Goal: Task Accomplishment & Management: Manage account settings

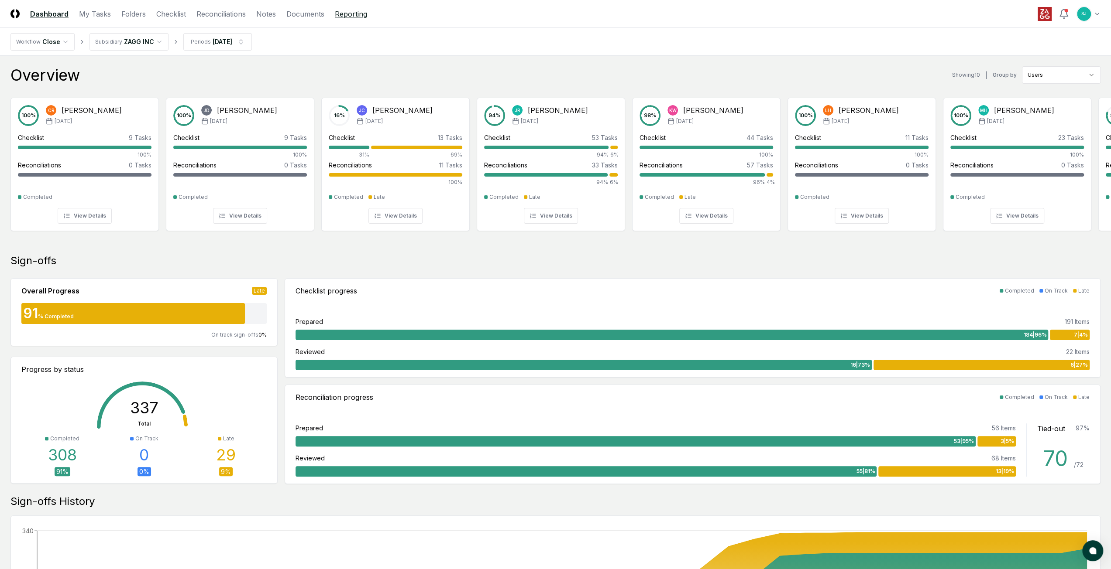
click at [353, 15] on link "Reporting" at bounding box center [351, 14] width 32 height 10
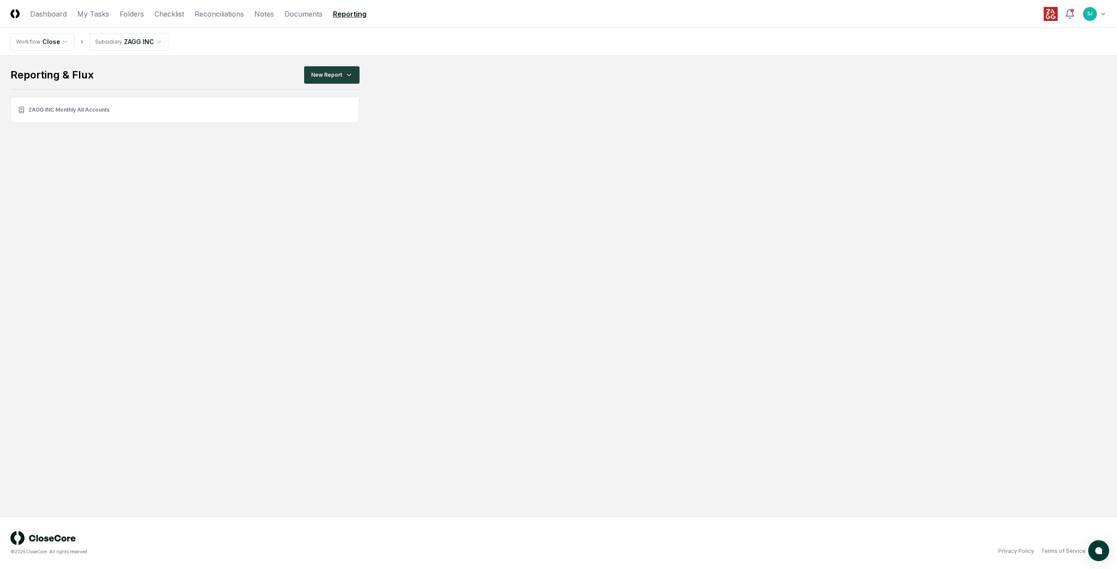
click at [58, 42] on html "CloseCore Dashboard My Tasks Folders Checklist Reconciliations Notes Documents …" at bounding box center [558, 284] width 1117 height 569
click at [143, 67] on html "CloseCore Dashboard My Tasks Folders Checklist Reconciliations Notes Documents …" at bounding box center [558, 284] width 1117 height 569
click at [65, 111] on link "ZAGG INC Monthly All Accounts" at bounding box center [184, 110] width 349 height 26
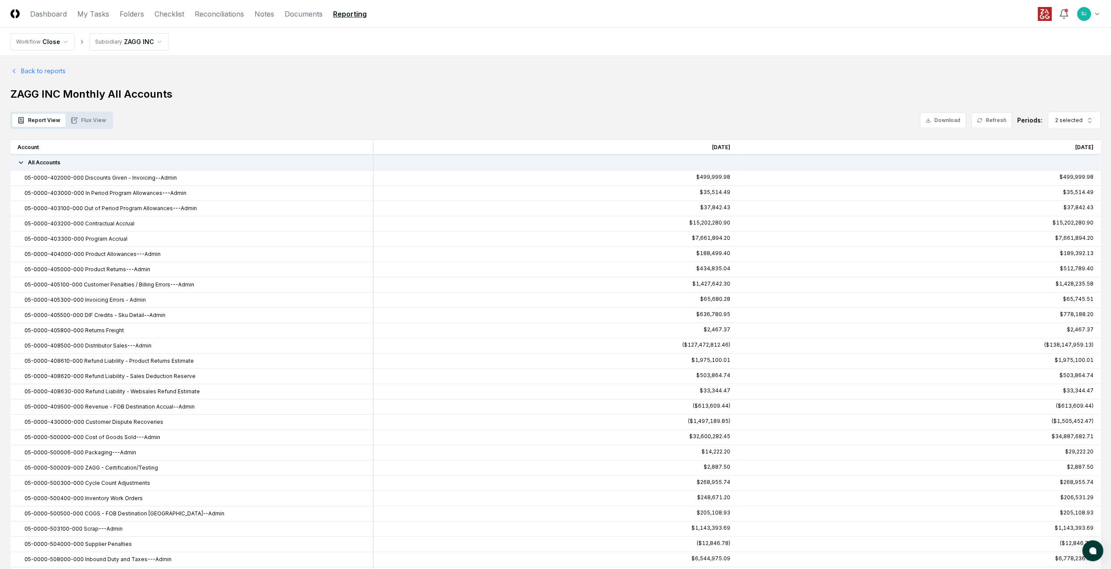
click at [86, 123] on button "Flux View" at bounding box center [88, 120] width 46 height 13
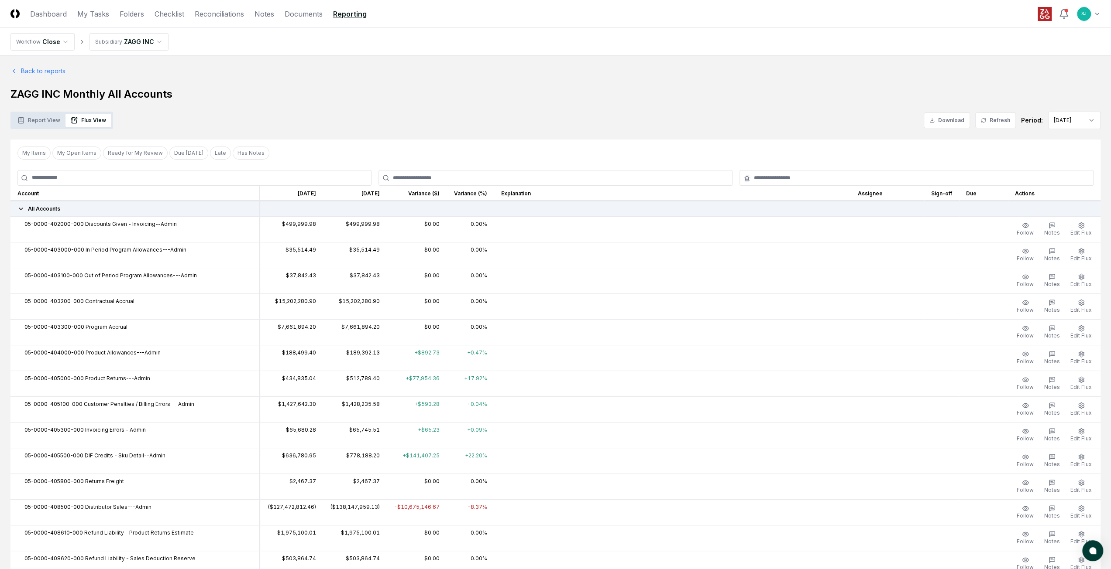
click at [19, 210] on icon at bounding box center [20, 209] width 7 height 7
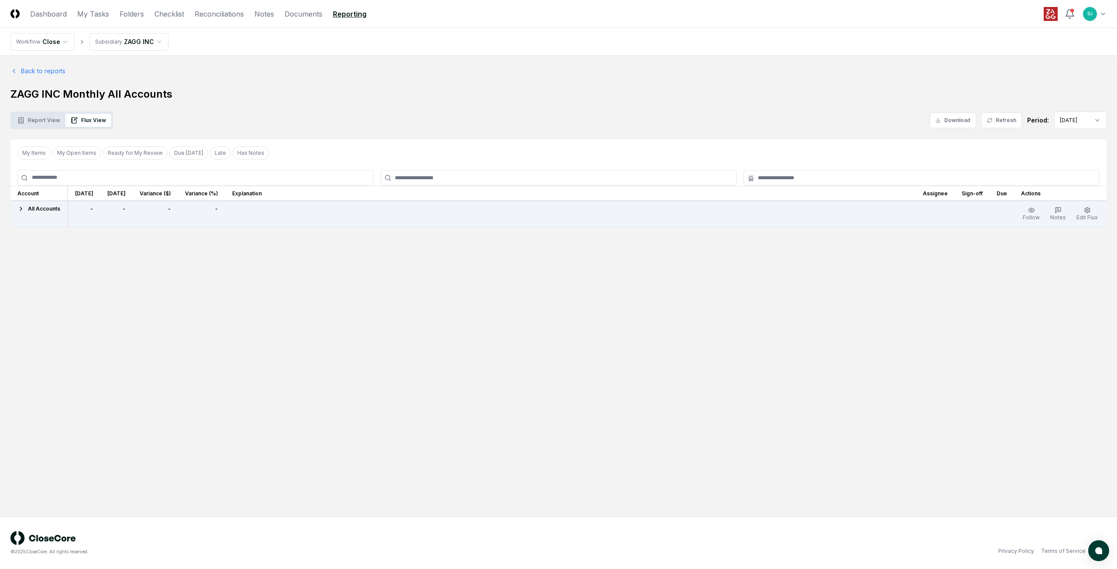
click at [19, 210] on icon at bounding box center [20, 209] width 7 height 7
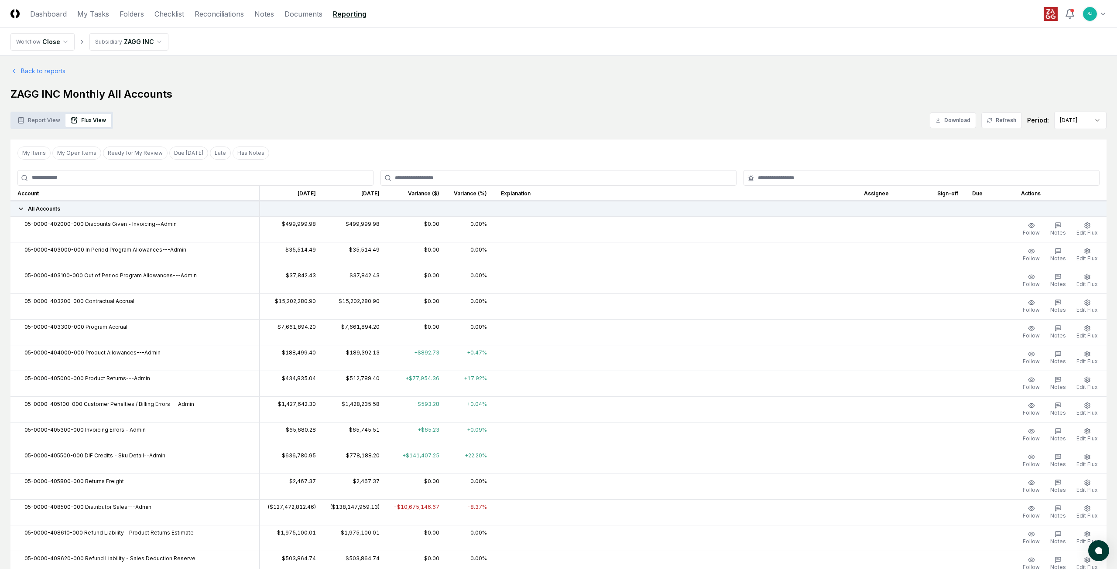
click at [21, 209] on icon at bounding box center [20, 209] width 3 height 2
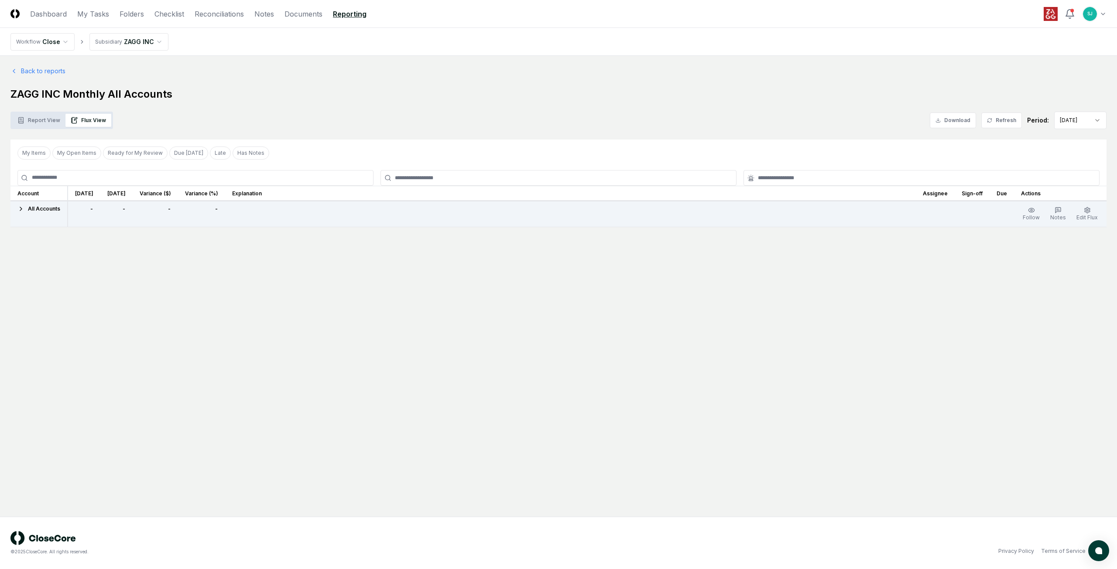
click at [16, 209] on td "All Accounts" at bounding box center [38, 214] width 57 height 26
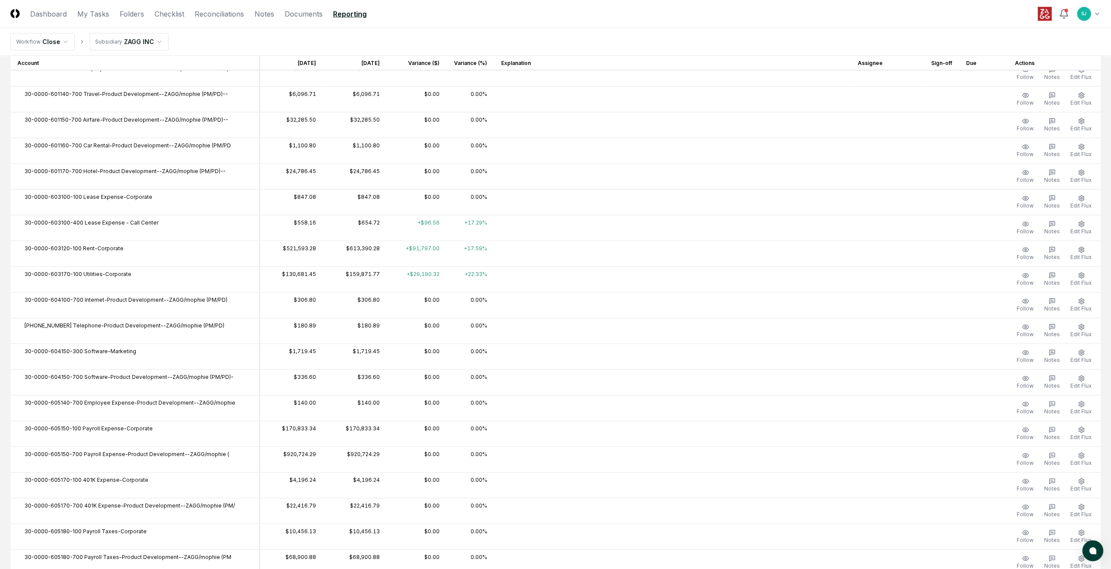
scroll to position [3053, 0]
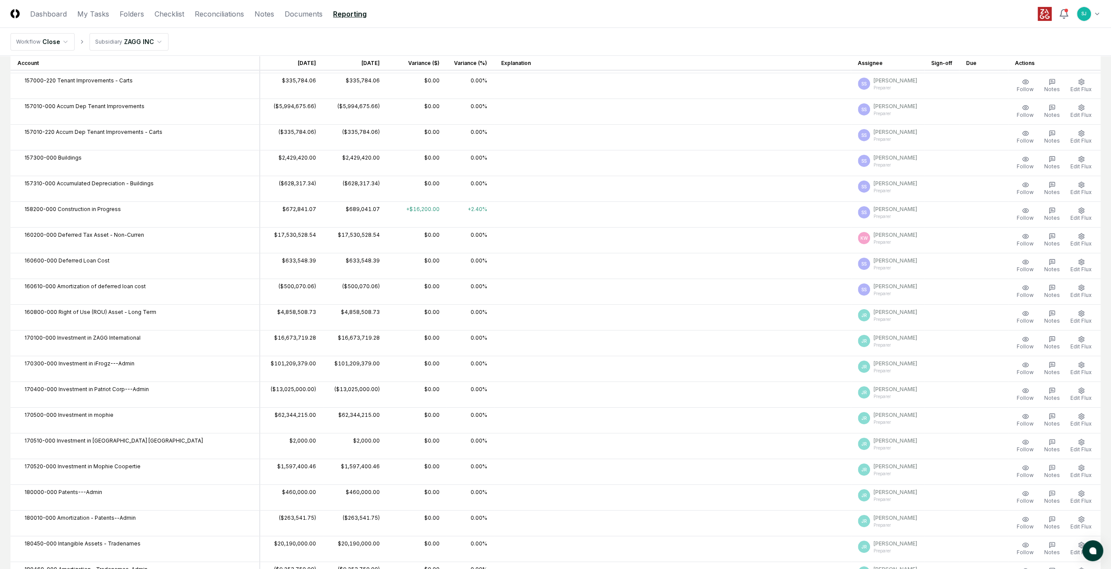
drag, startPoint x: 508, startPoint y: 171, endPoint x: 503, endPoint y: 134, distance: 37.5
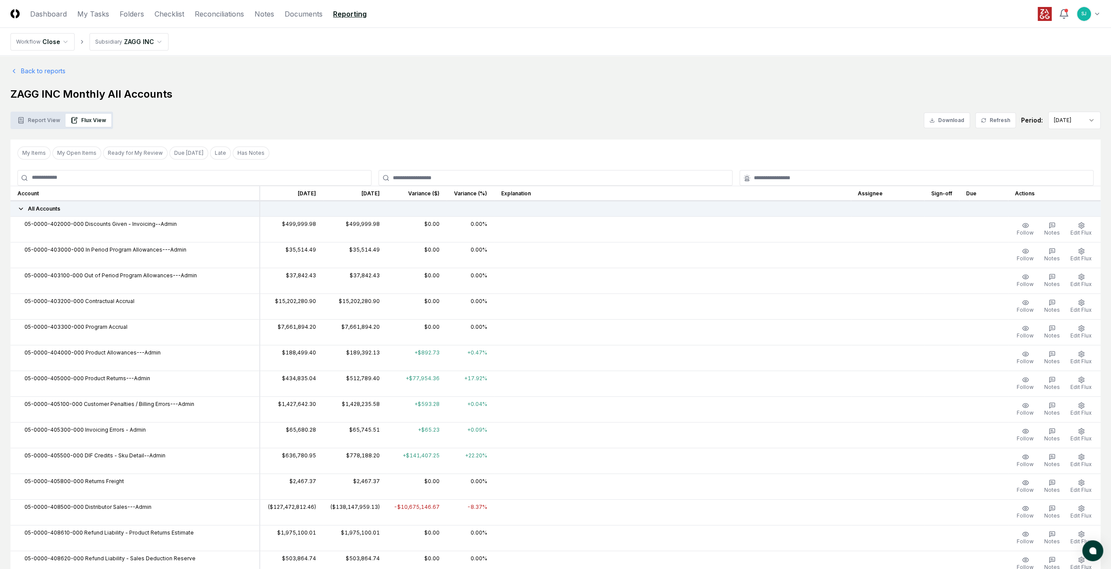
click at [381, 152] on div "My Items My Open Items Ready for My Review Due [DATE] Late Has Notes Clear Filt…" at bounding box center [555, 153] width 1090 height 27
click at [271, 14] on link "Notes" at bounding box center [264, 14] width 20 height 10
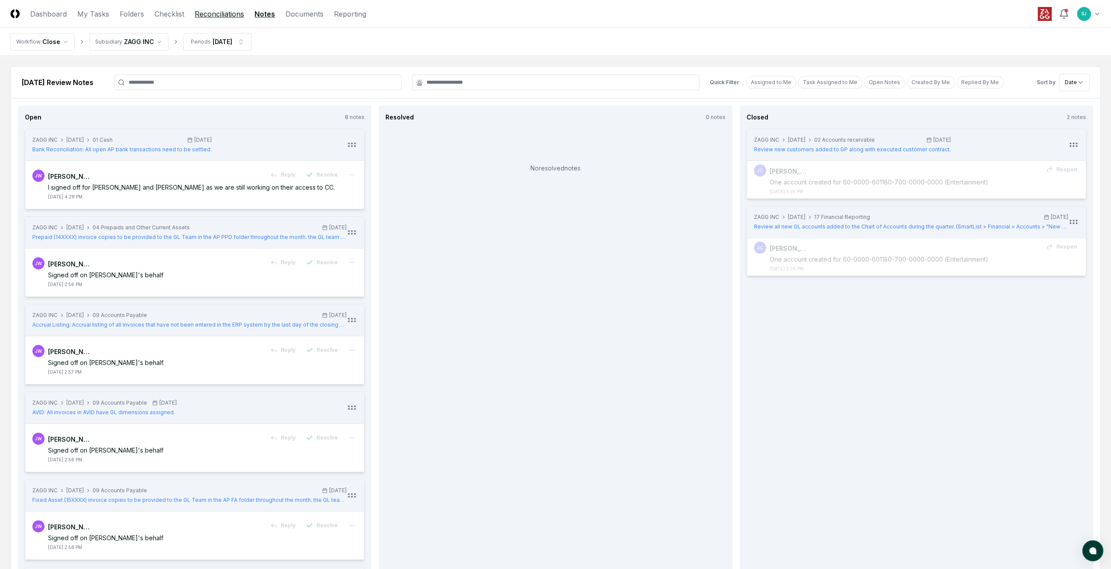
click at [217, 17] on link "Reconciliations" at bounding box center [219, 14] width 49 height 10
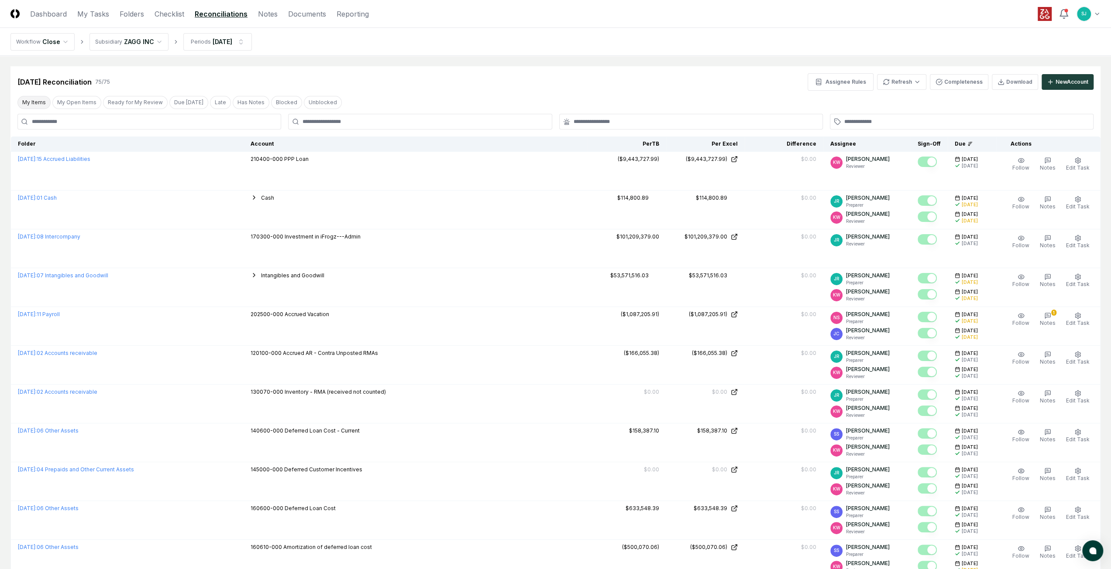
click at [42, 105] on button "My Items" at bounding box center [33, 102] width 33 height 13
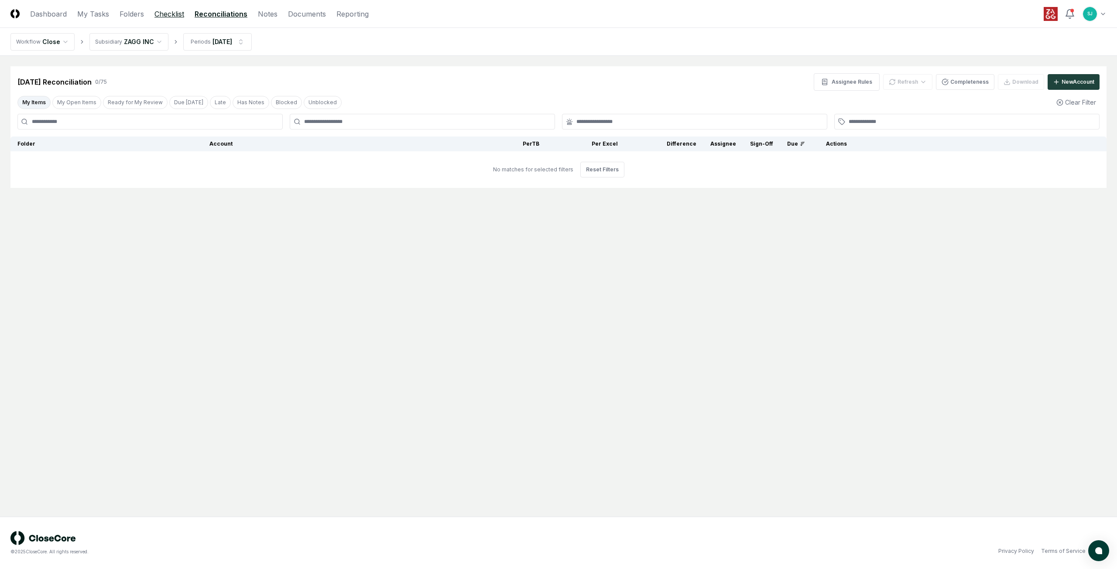
click at [176, 15] on link "Checklist" at bounding box center [169, 14] width 30 height 10
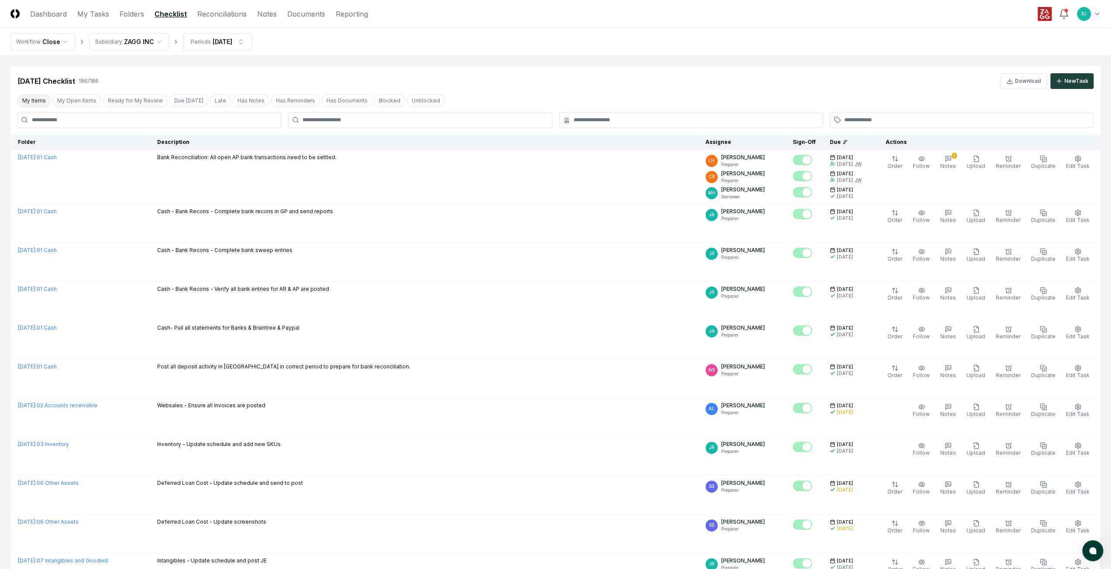
click at [41, 101] on button "My Items" at bounding box center [33, 100] width 33 height 13
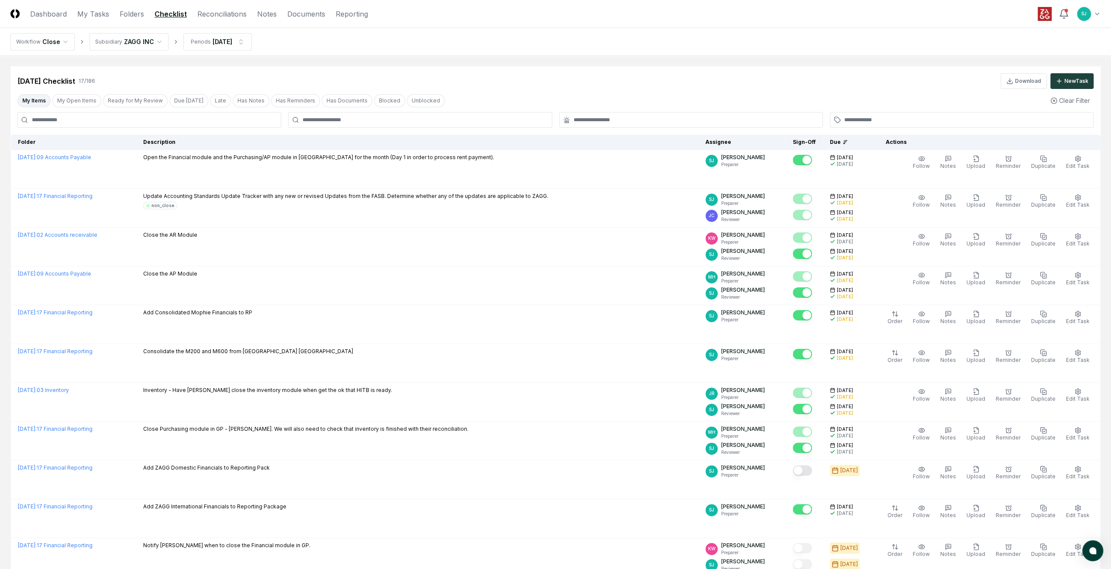
click at [37, 95] on button "My Items" at bounding box center [33, 100] width 33 height 13
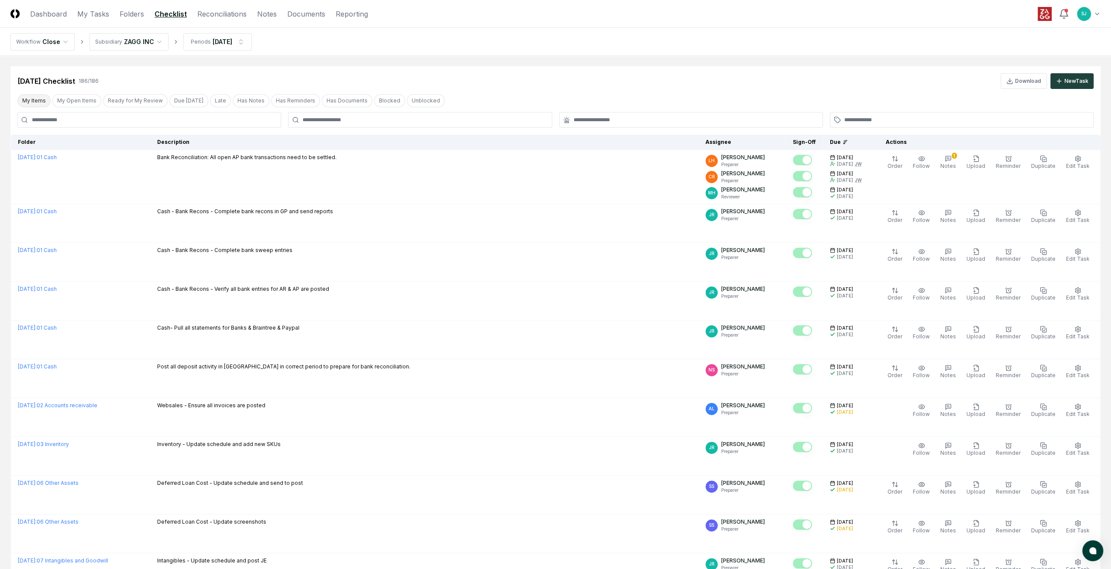
click at [38, 97] on button "My Items" at bounding box center [33, 100] width 33 height 13
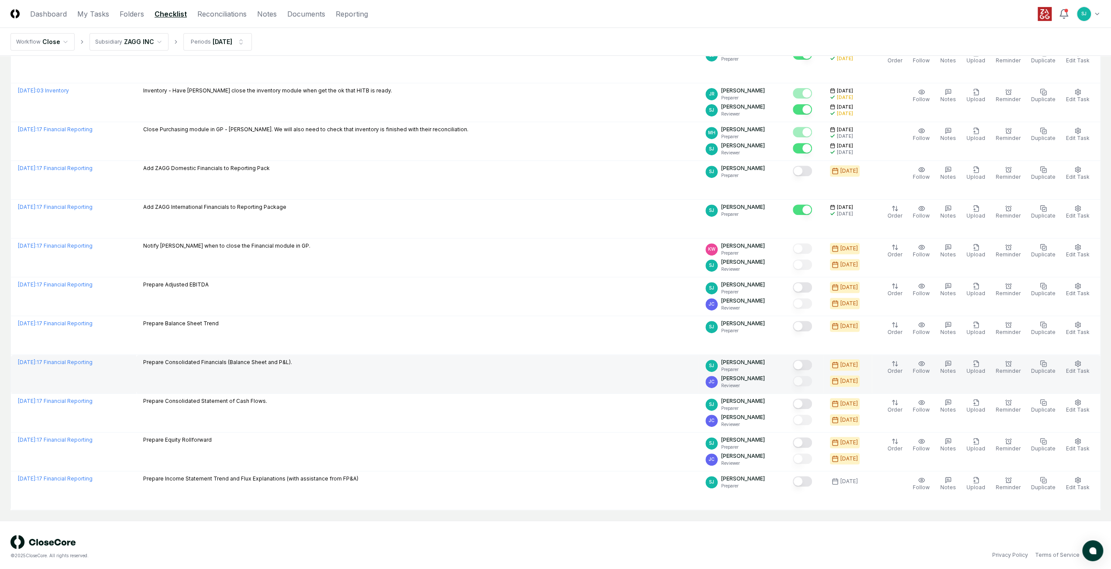
scroll to position [301, 0]
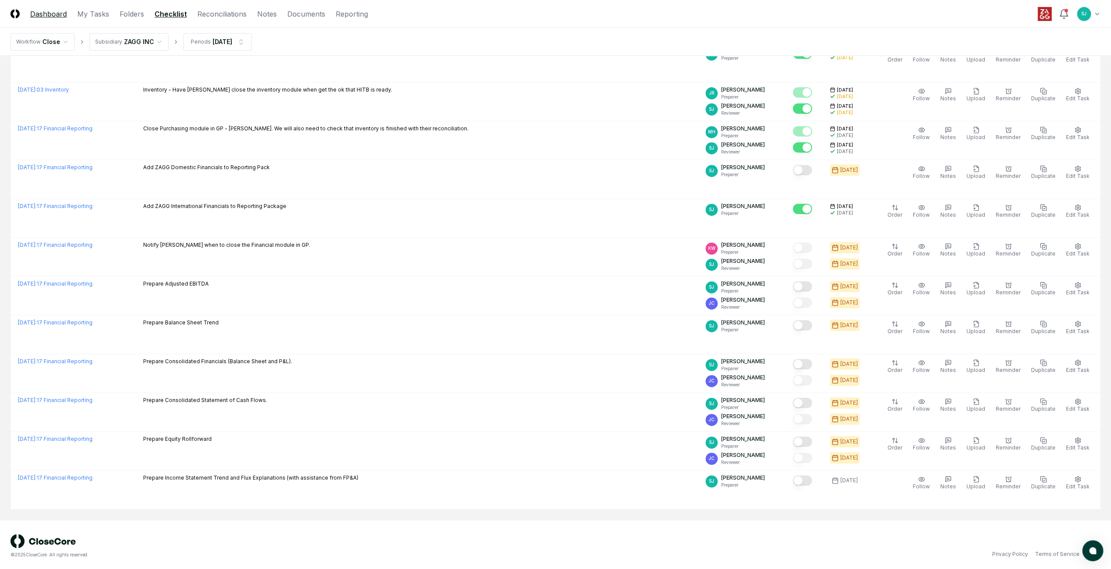
click at [52, 13] on link "Dashboard" at bounding box center [48, 14] width 37 height 10
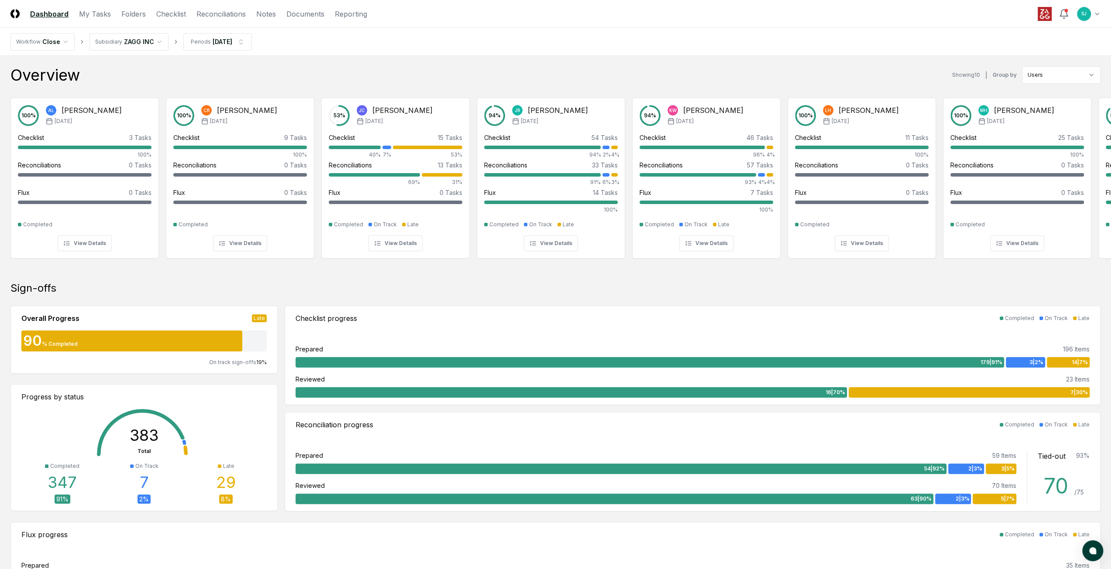
click at [815, 38] on nav "Workflow Close Subsidiary ZAGG INC Periods [DATE]" at bounding box center [555, 42] width 1111 height 28
drag, startPoint x: 630, startPoint y: 270, endPoint x: 446, endPoint y: 281, distance: 184.9
click at [446, 271] on div at bounding box center [393, 268] width 786 height 3
click at [733, 40] on nav "Workflow Close Subsidiary ZAGG INC Periods [DATE]" at bounding box center [555, 42] width 1111 height 28
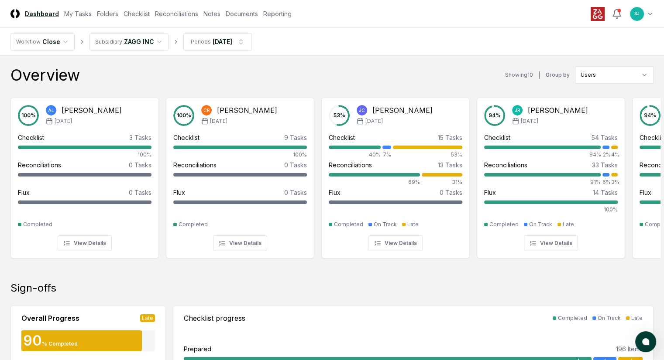
click at [324, 42] on nav "Workflow Close Subsidiary ZAGG INC Periods [DATE]" at bounding box center [332, 42] width 664 height 28
click at [328, 44] on nav "Workflow Close Subsidiary ZAGG INC Periods [DATE]" at bounding box center [332, 42] width 664 height 28
click at [321, 46] on nav "Workflow Close Subsidiary ZAGG INC Periods [DATE]" at bounding box center [332, 42] width 664 height 28
click at [178, 79] on div "Overview Showing 10 | Group by Users" at bounding box center [331, 74] width 643 height 17
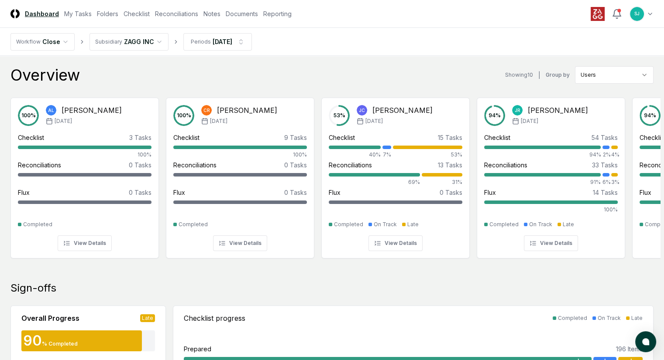
click at [157, 69] on div "Overview Showing 10 | Group by Users" at bounding box center [331, 74] width 643 height 17
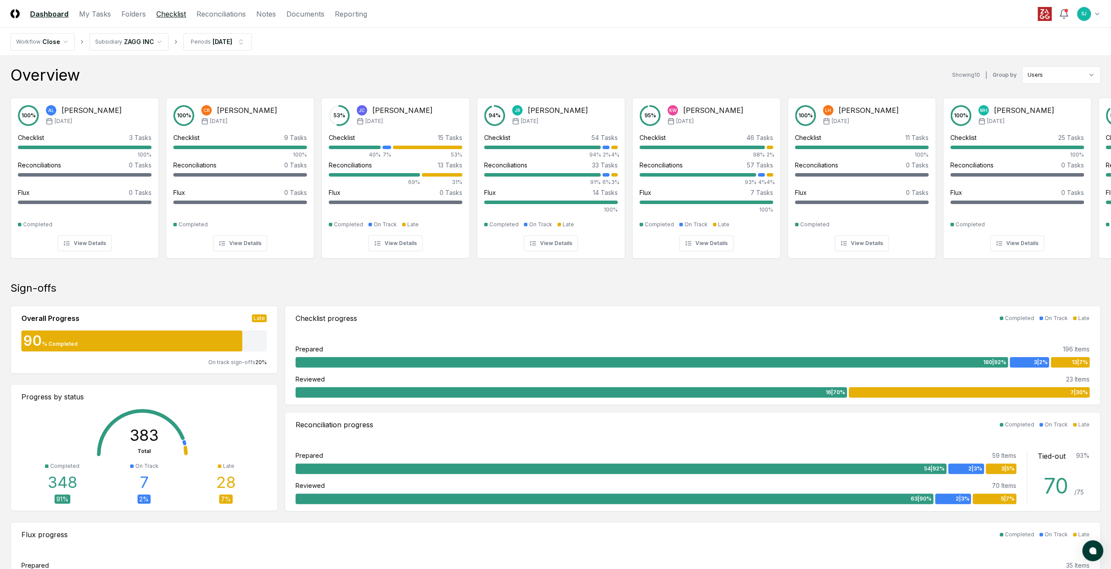
click at [184, 13] on link "Checklist" at bounding box center [171, 14] width 30 height 10
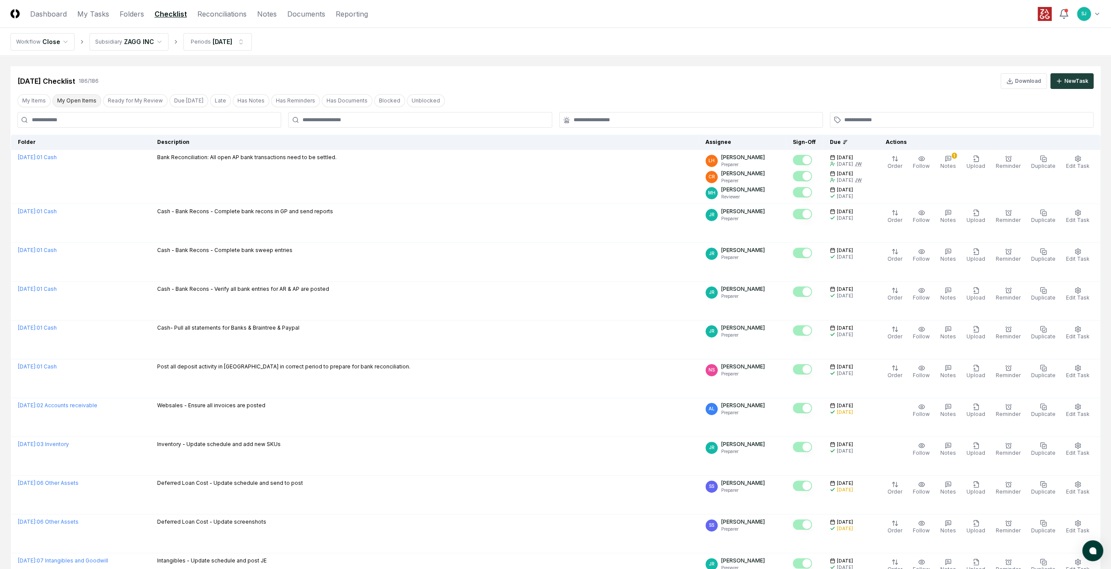
click at [72, 96] on button "My Open Items" at bounding box center [76, 100] width 49 height 13
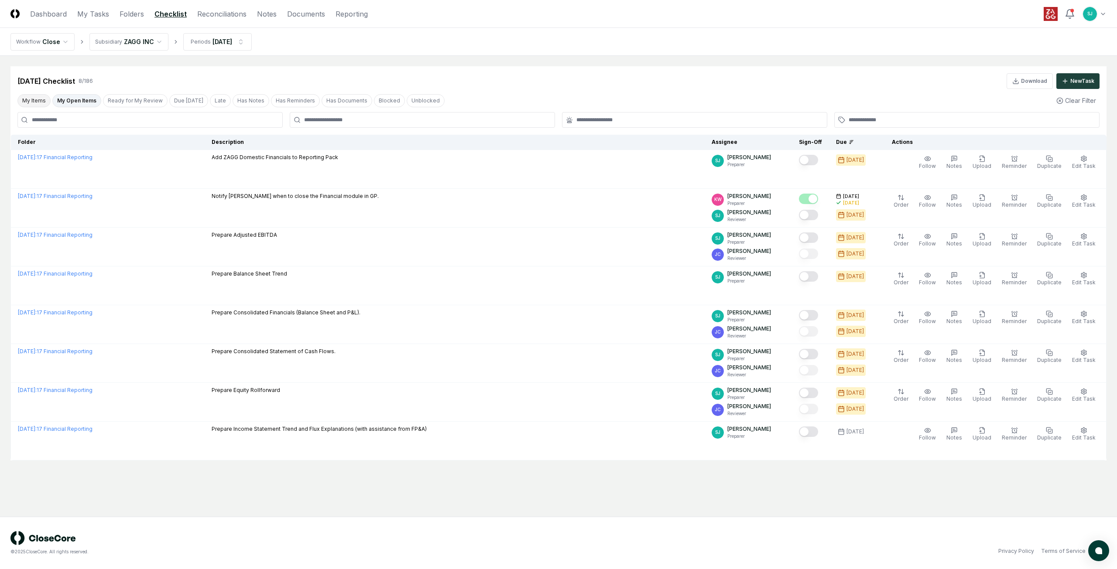
click at [31, 98] on button "My Items" at bounding box center [33, 100] width 33 height 13
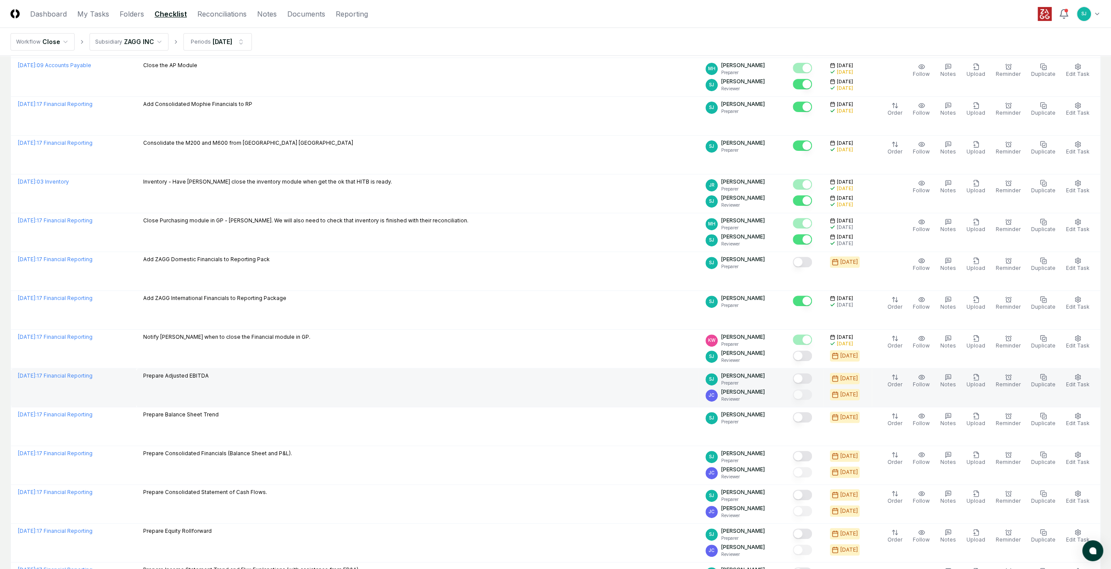
scroll to position [233, 0]
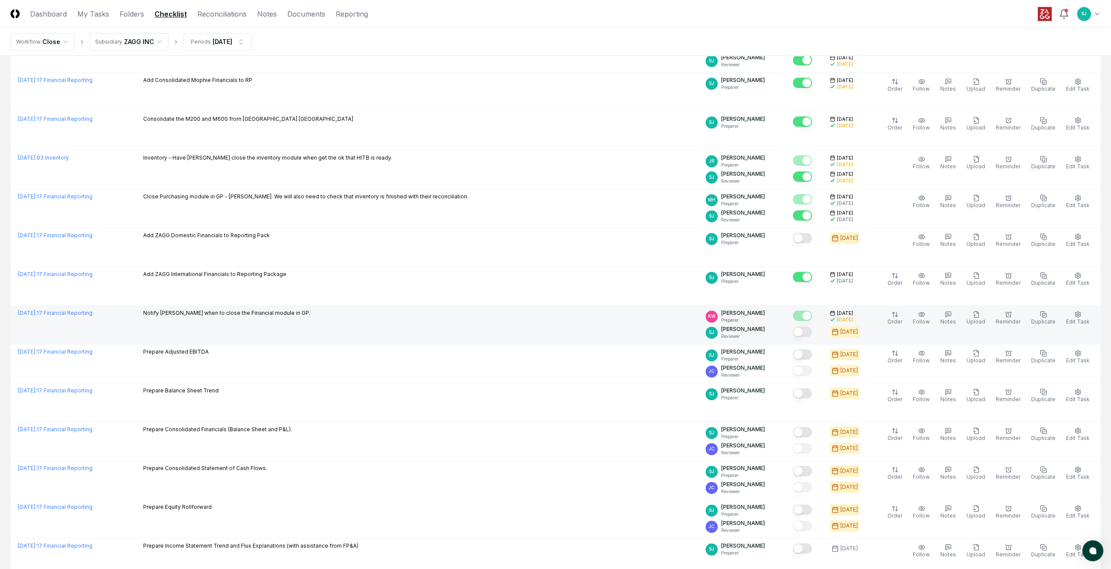
click at [809, 329] on button "Mark complete" at bounding box center [801, 332] width 19 height 10
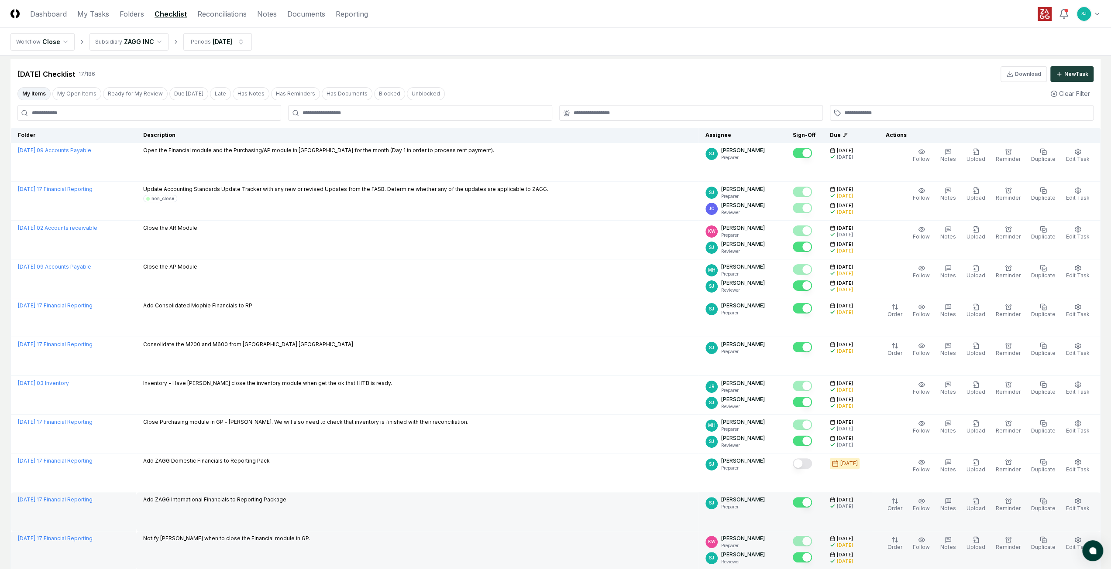
scroll to position [0, 0]
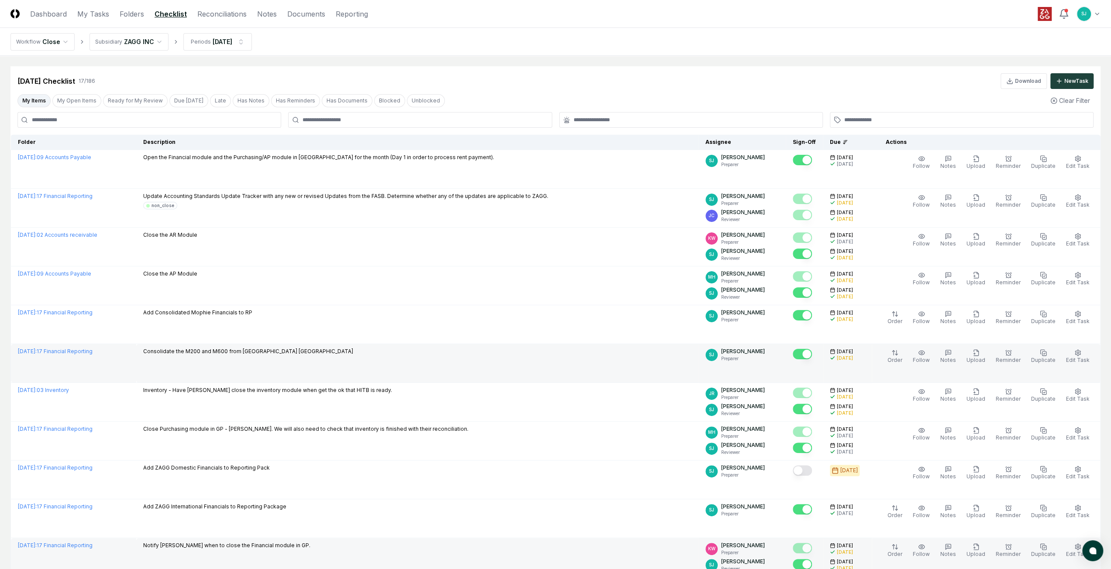
click at [626, 363] on td "Consolidate the M200 and M600 from [GEOGRAPHIC_DATA] [GEOGRAPHIC_DATA]" at bounding box center [417, 363] width 562 height 39
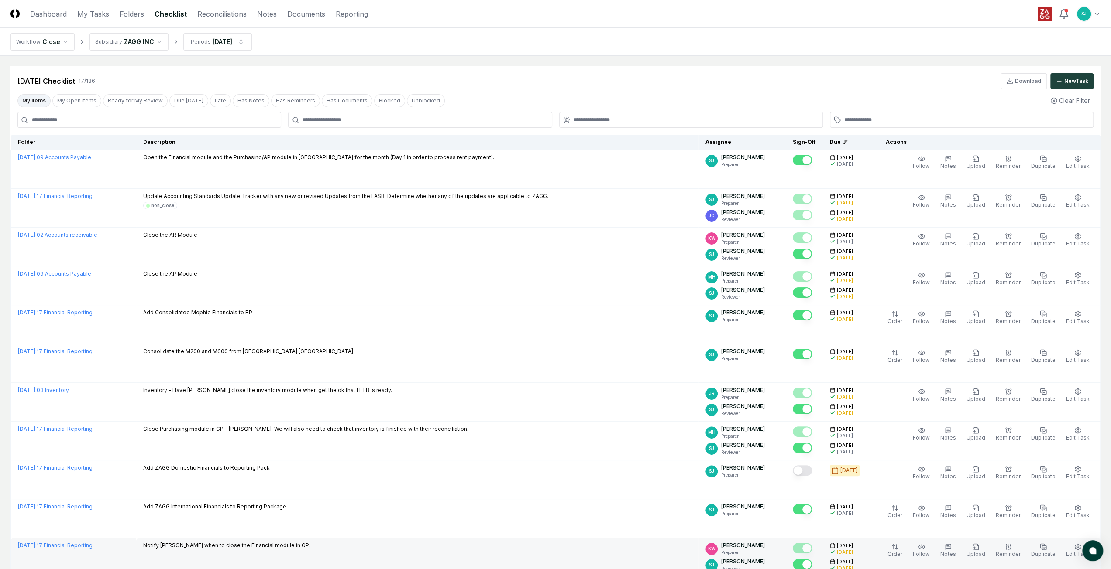
click at [919, 24] on header "CloseCore Dashboard My Tasks Folders Checklist Reconciliations Notes Documents …" at bounding box center [555, 14] width 1111 height 28
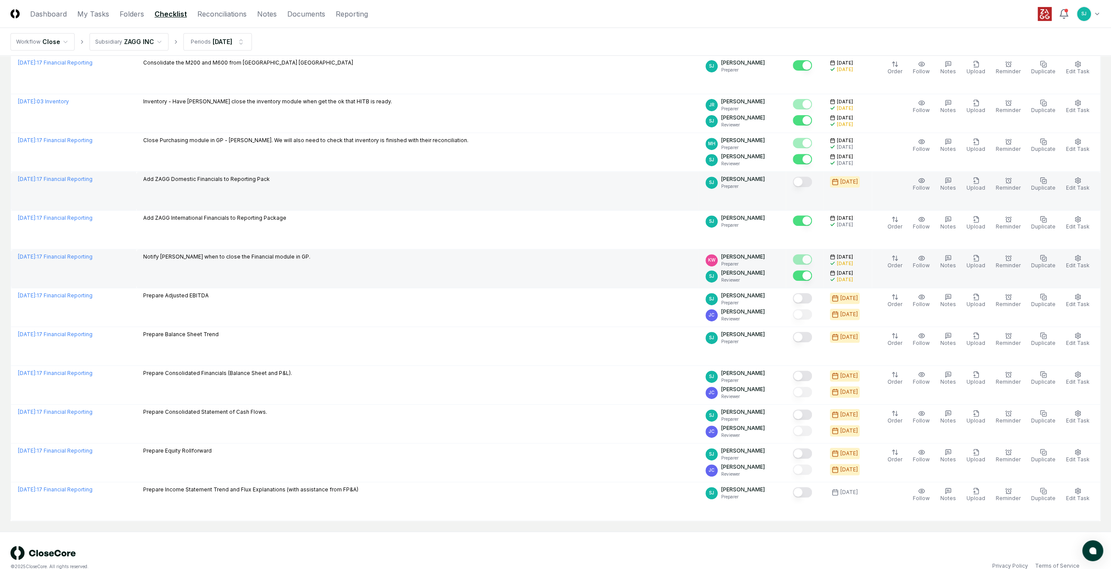
scroll to position [291, 0]
click at [615, 182] on td "Add ZAGG Domestic Financials to Reporting Pack" at bounding box center [417, 189] width 562 height 39
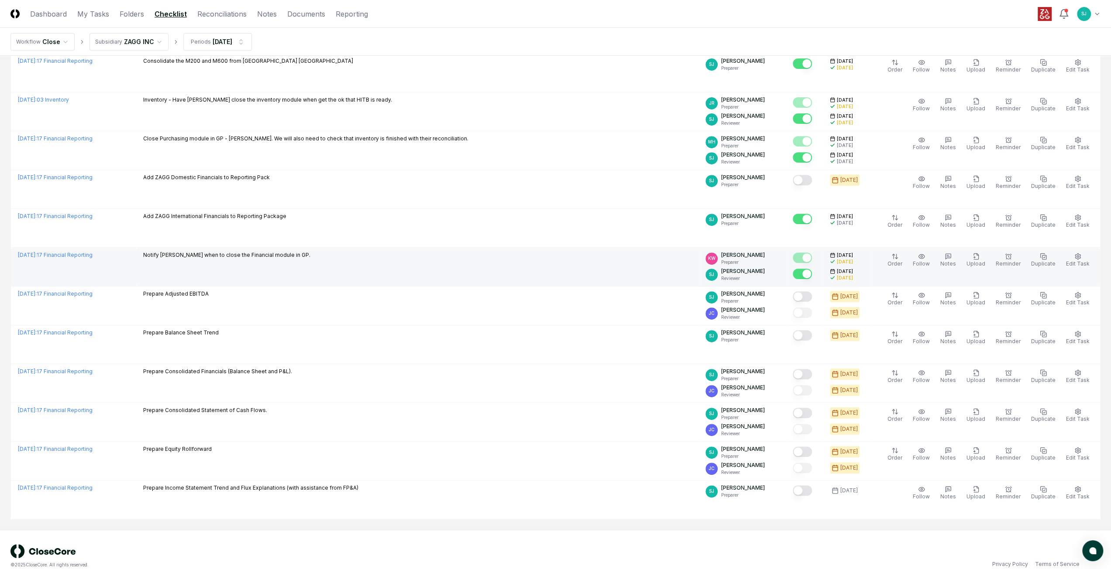
click at [829, 545] on div "© 2025 CloseCore. All rights reserved. Privacy Policy Terms of Service" at bounding box center [555, 557] width 1090 height 24
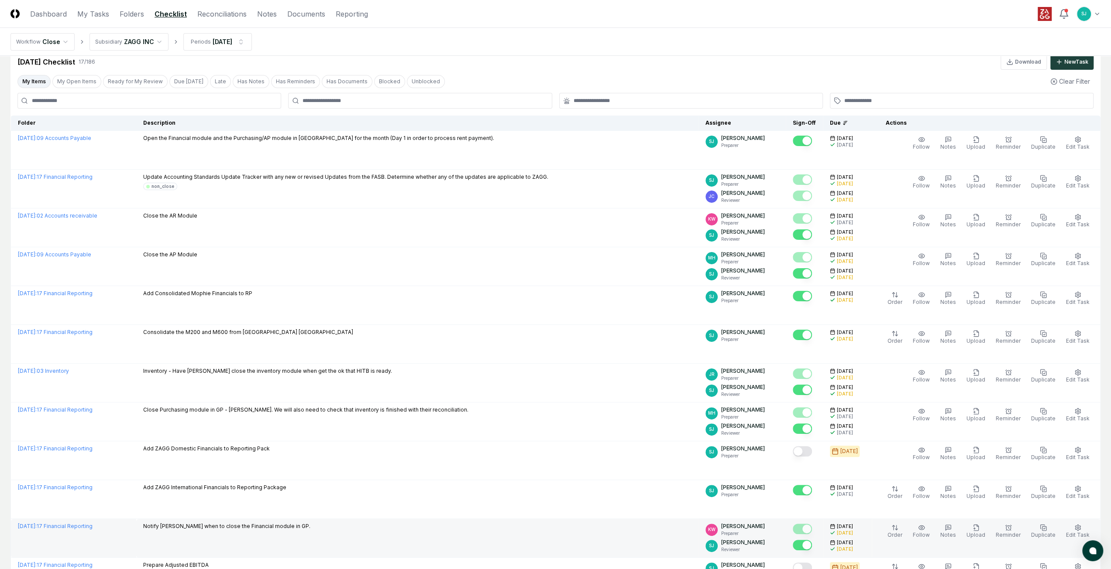
scroll to position [0, 0]
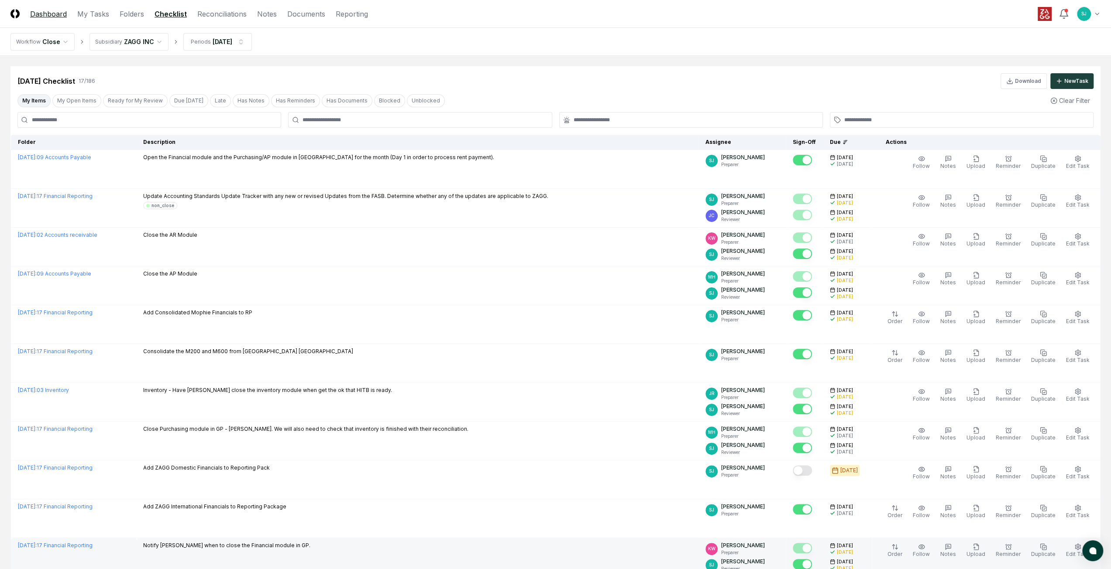
click at [61, 9] on link "Dashboard" at bounding box center [48, 14] width 37 height 10
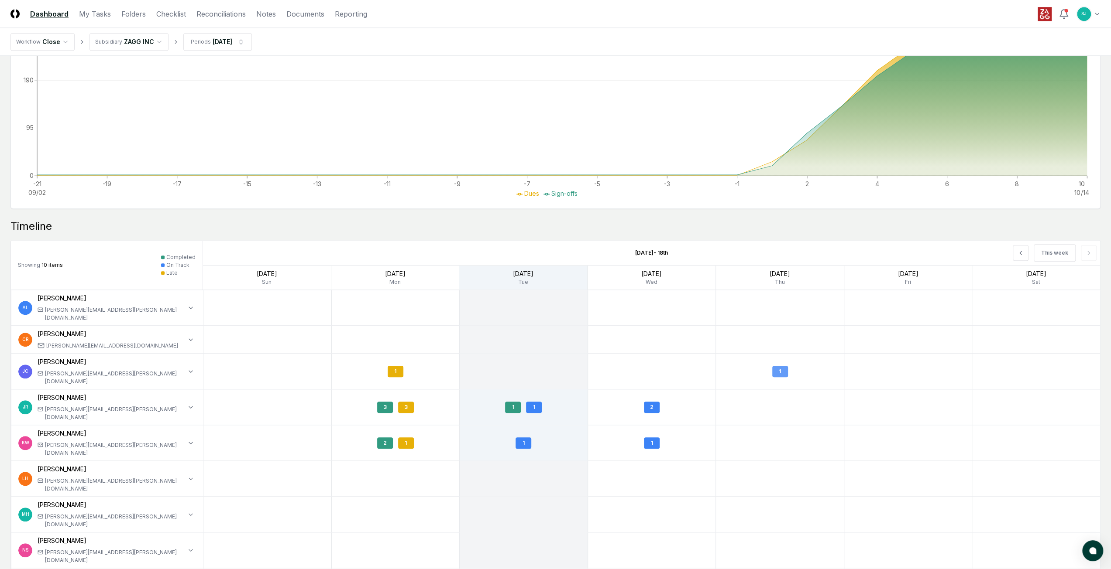
scroll to position [698, 0]
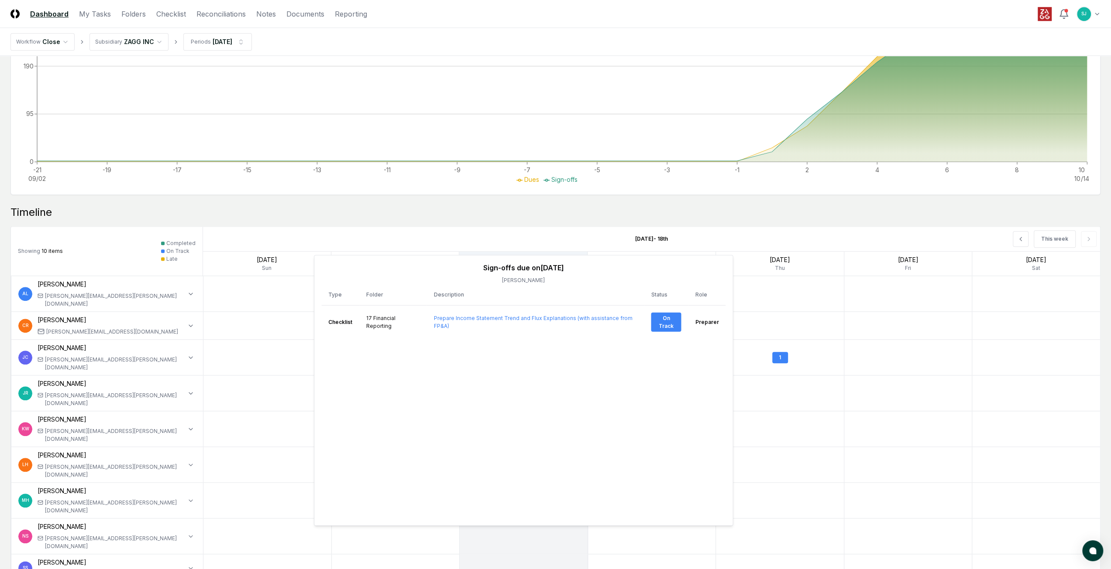
click at [790, 483] on div at bounding box center [780, 500] width 128 height 35
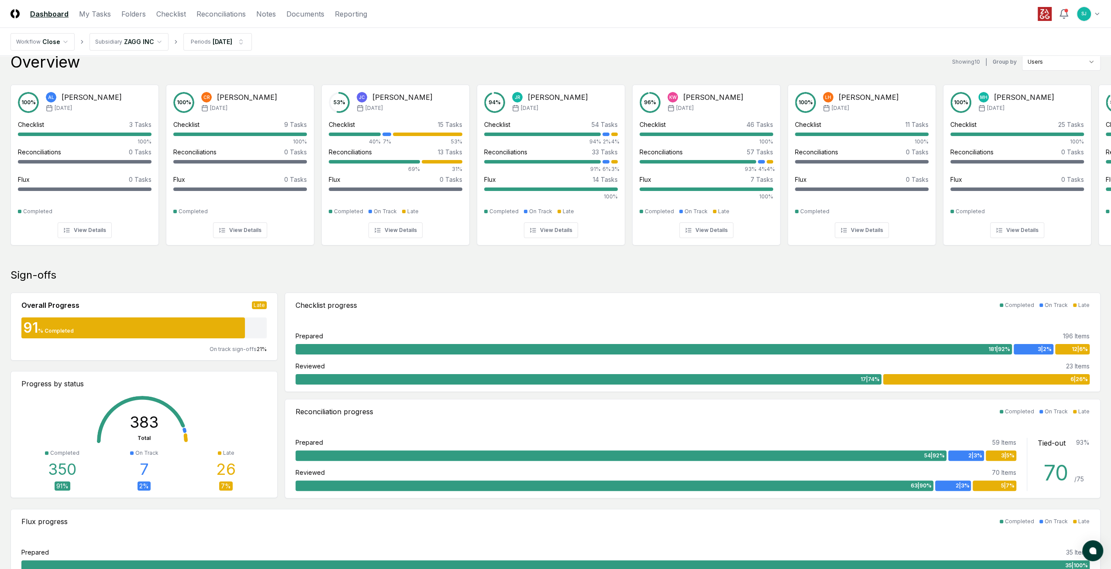
scroll to position [0, 0]
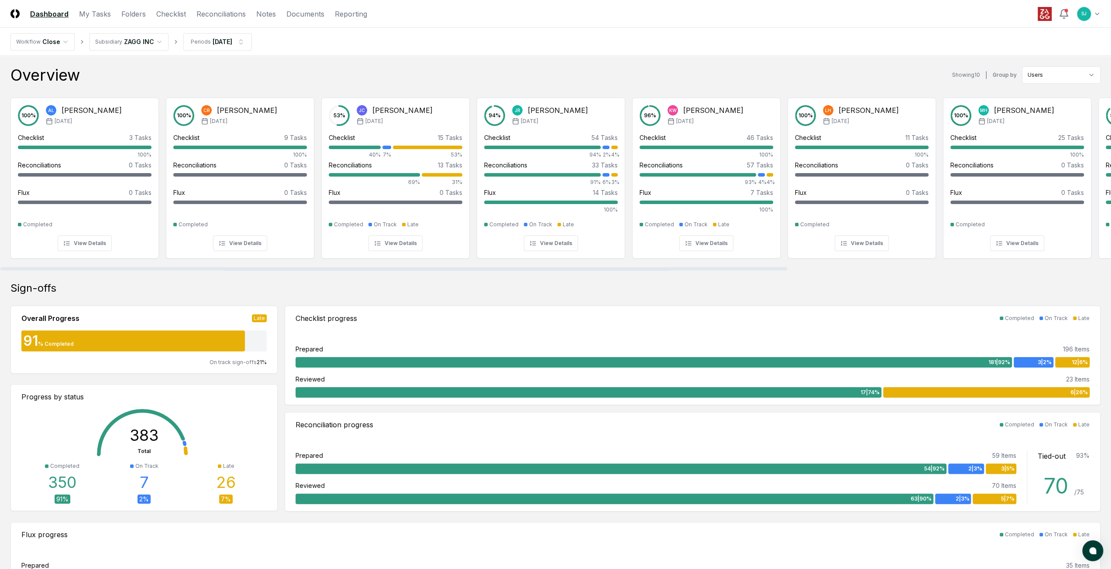
click at [314, 45] on nav "Workflow Close Subsidiary ZAGG INC Periods [DATE]" at bounding box center [555, 42] width 1111 height 28
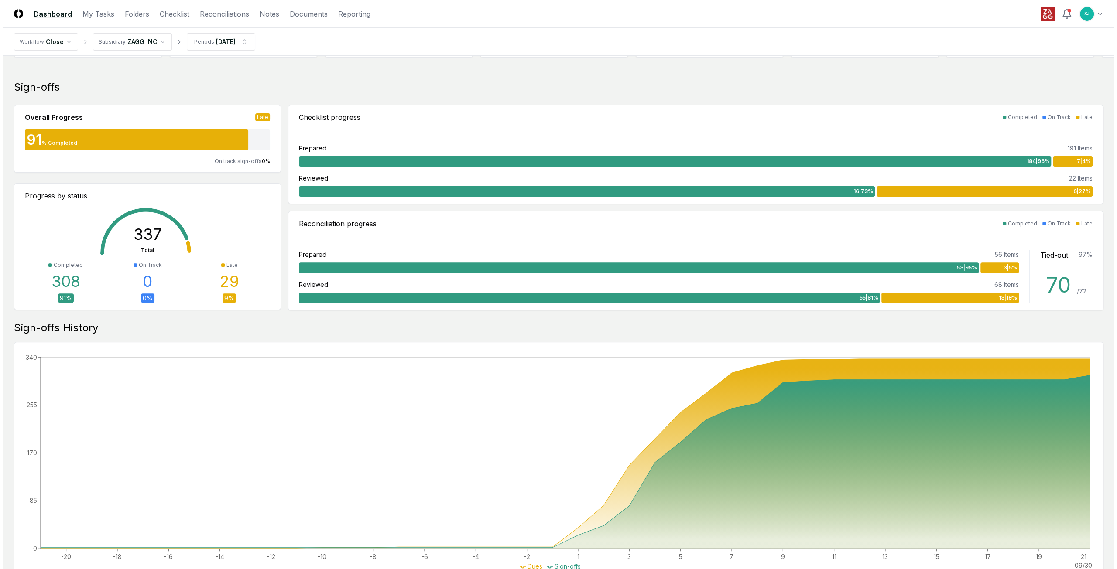
scroll to position [116, 0]
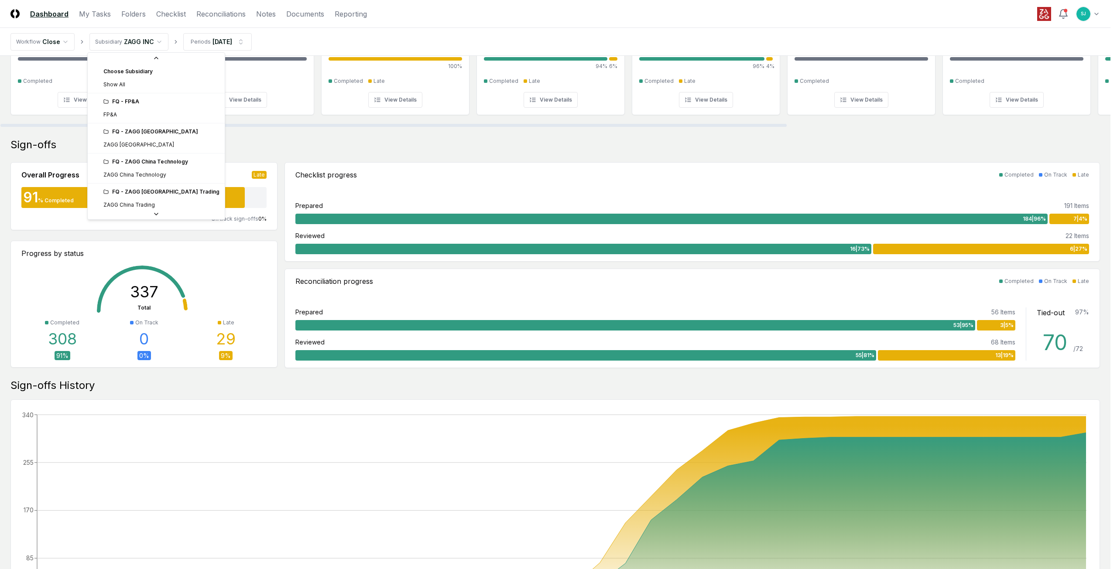
click at [139, 41] on html "CloseCore Dashboard My Tasks Folders Checklist Reconciliations Notes Documents …" at bounding box center [558, 505] width 1117 height 1242
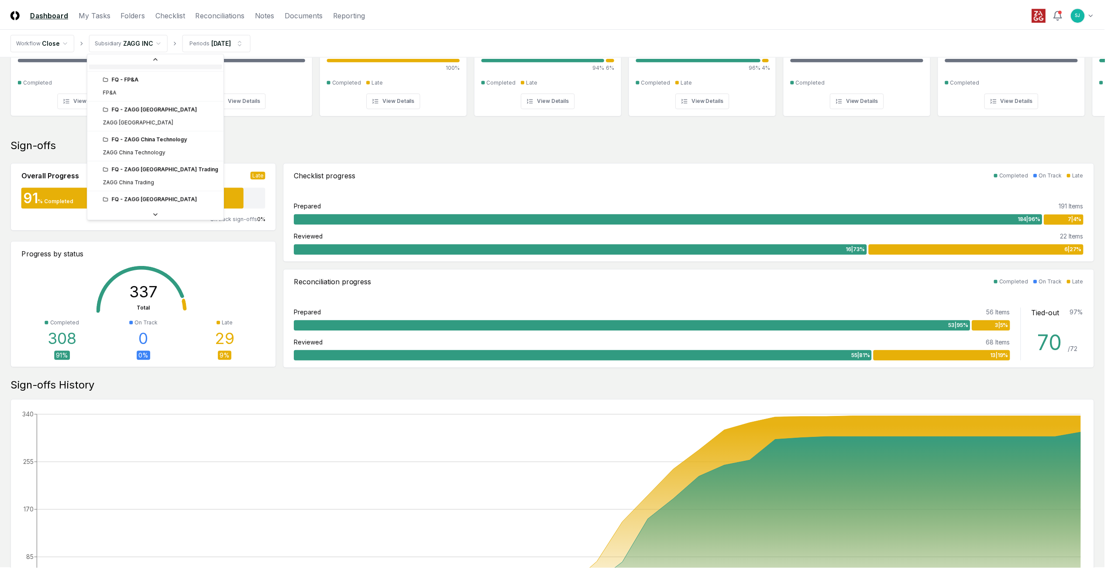
scroll to position [10, 0]
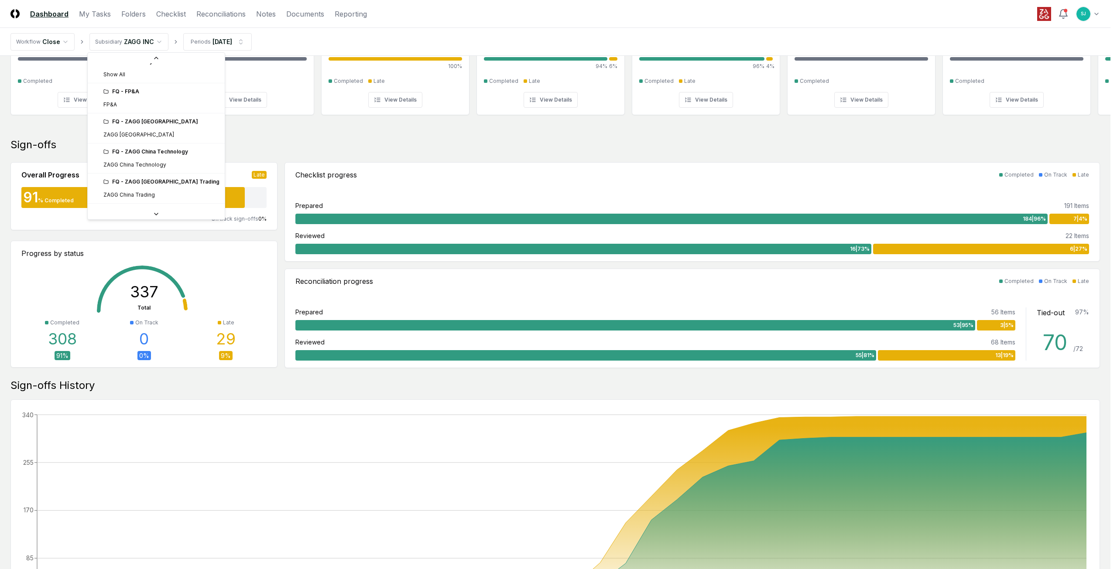
click at [146, 121] on div "FQ - ZAGG Australia" at bounding box center [161, 122] width 116 height 8
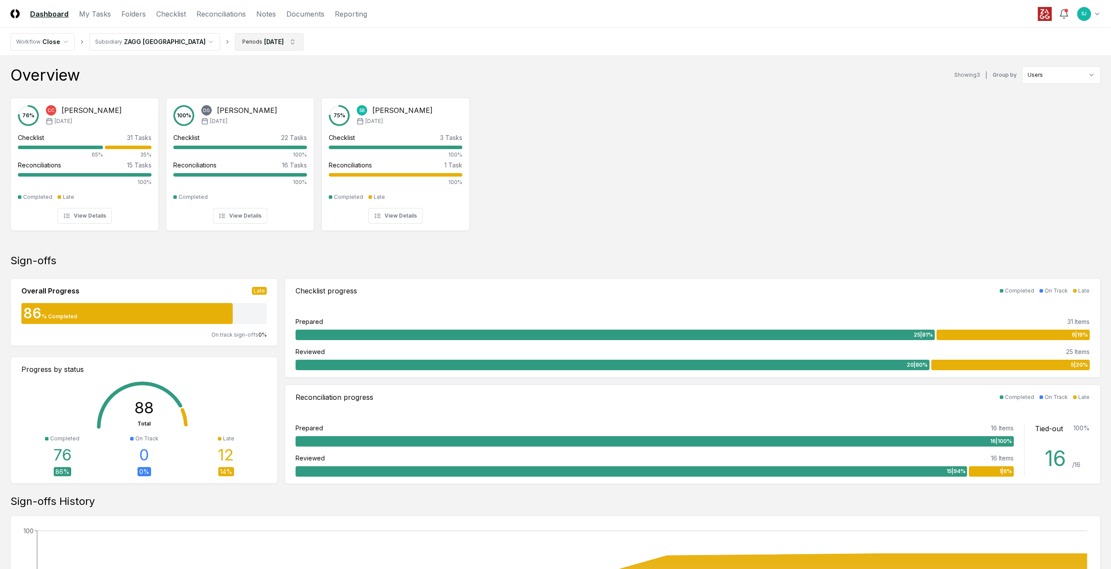
click at [209, 36] on html "CloseCore Dashboard My Tasks Folders Checklist Reconciliations Notes Documents …" at bounding box center [555, 496] width 1111 height 992
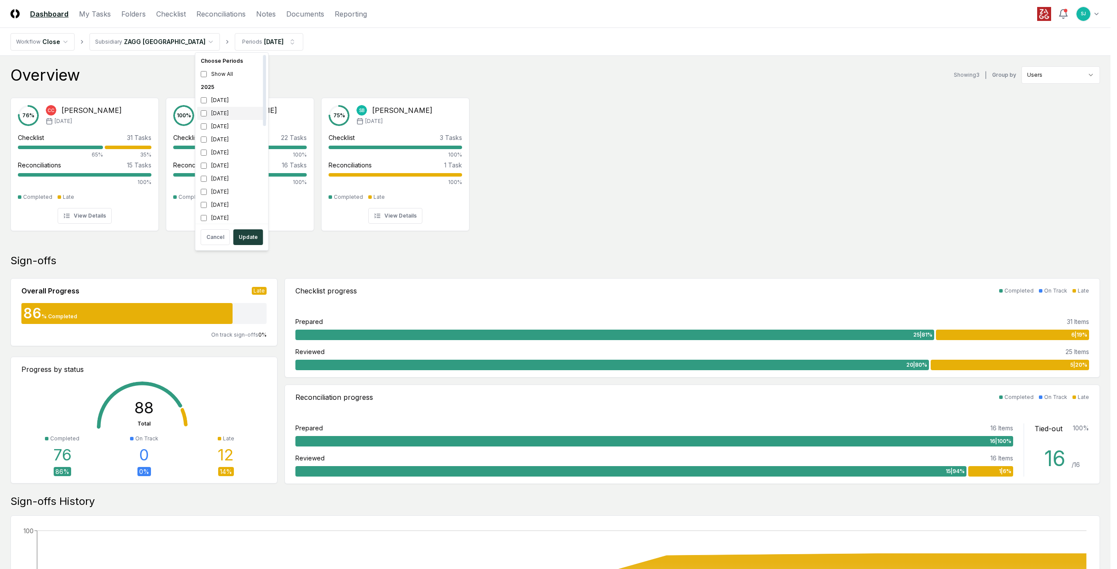
click at [223, 111] on div "[DATE]" at bounding box center [231, 113] width 69 height 13
click at [218, 124] on div "August 2025" at bounding box center [231, 126] width 69 height 13
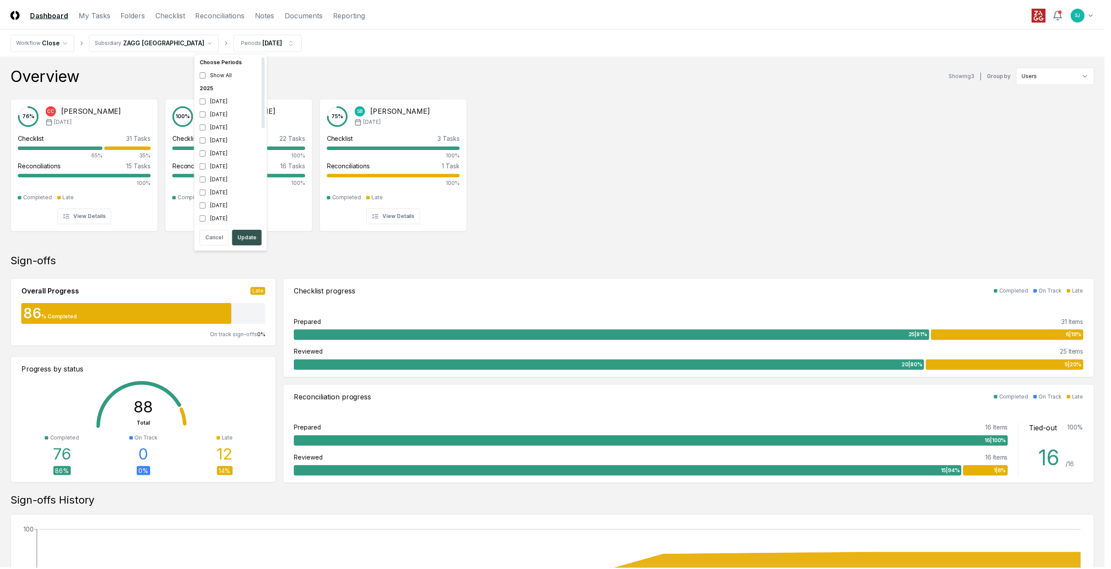
scroll to position [3, 0]
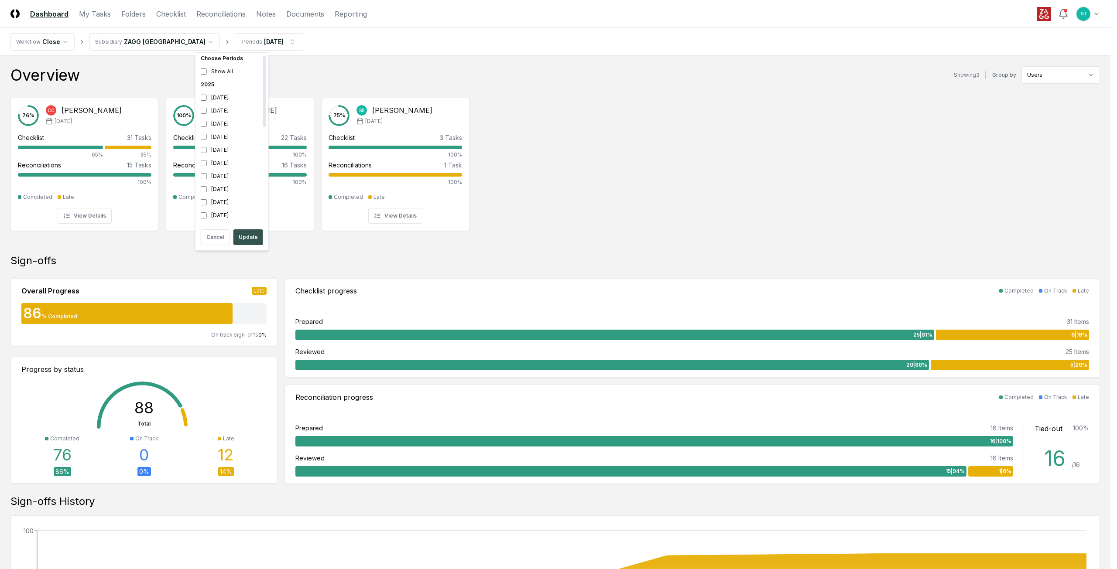
click at [257, 235] on button "Update" at bounding box center [248, 238] width 30 height 16
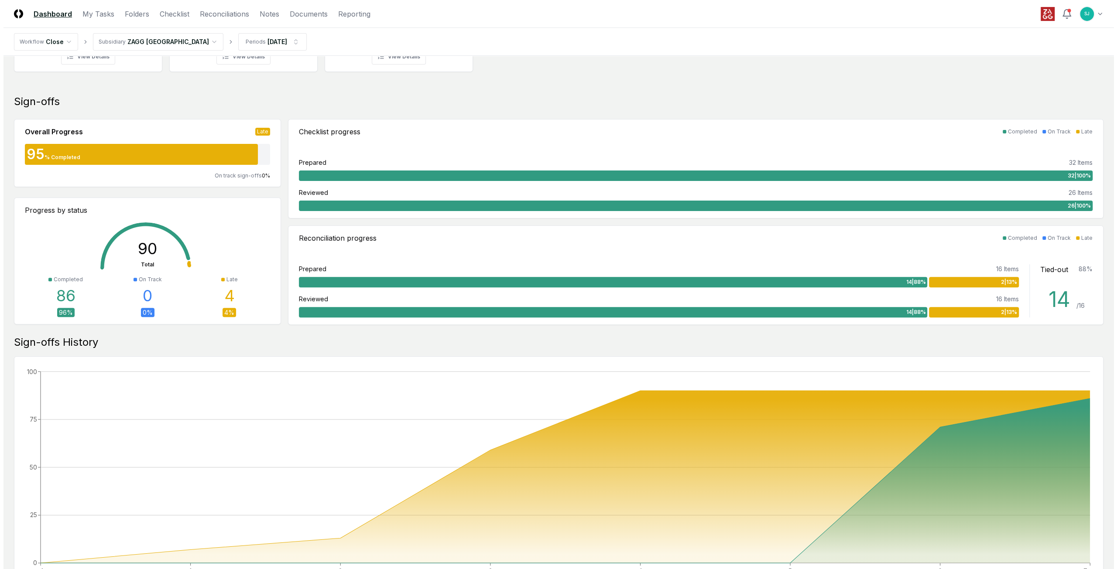
scroll to position [175, 0]
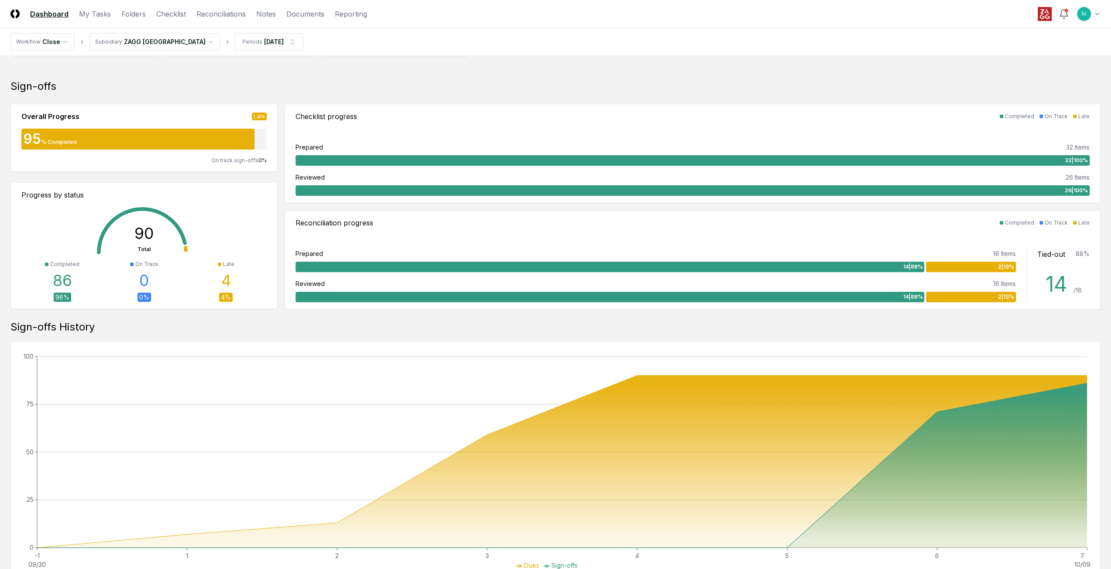
click at [170, 41] on html "CloseCore Dashboard My Tasks Folders Checklist Reconciliations Notes Documents …" at bounding box center [555, 321] width 1111 height 992
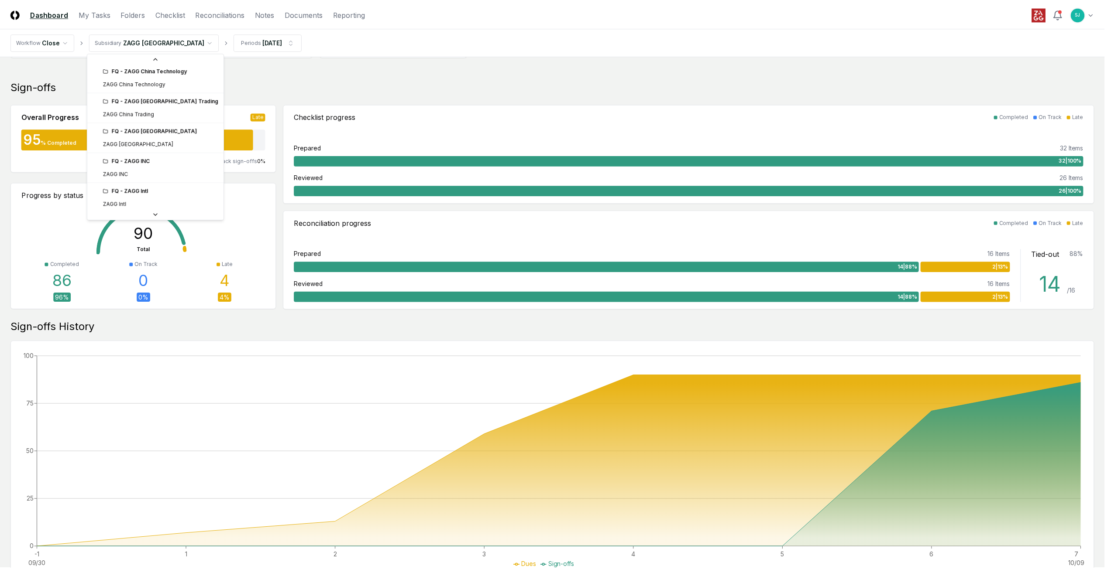
scroll to position [118, 0]
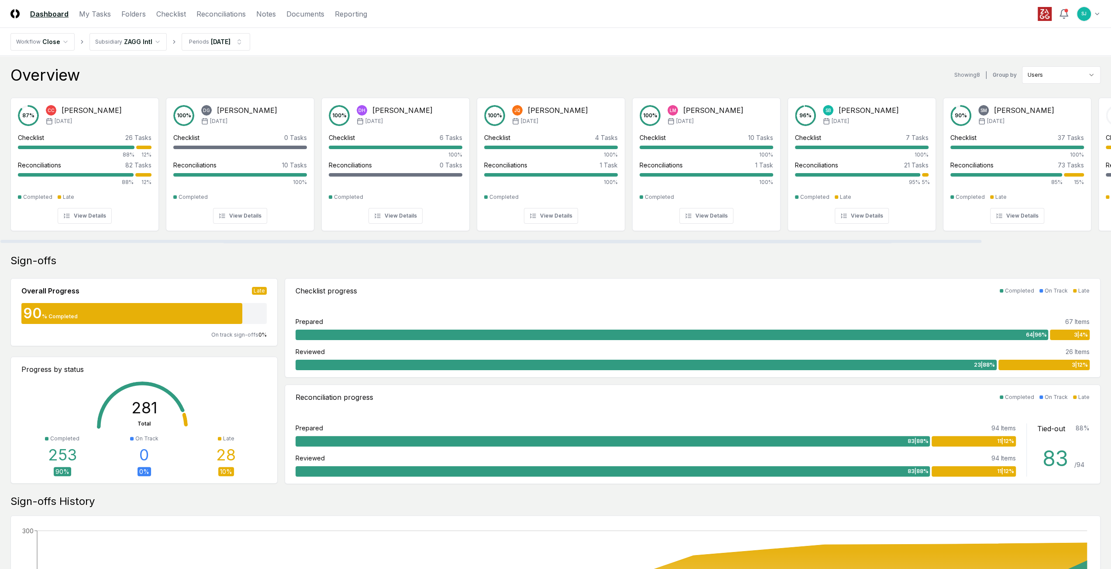
scroll to position [0, 146]
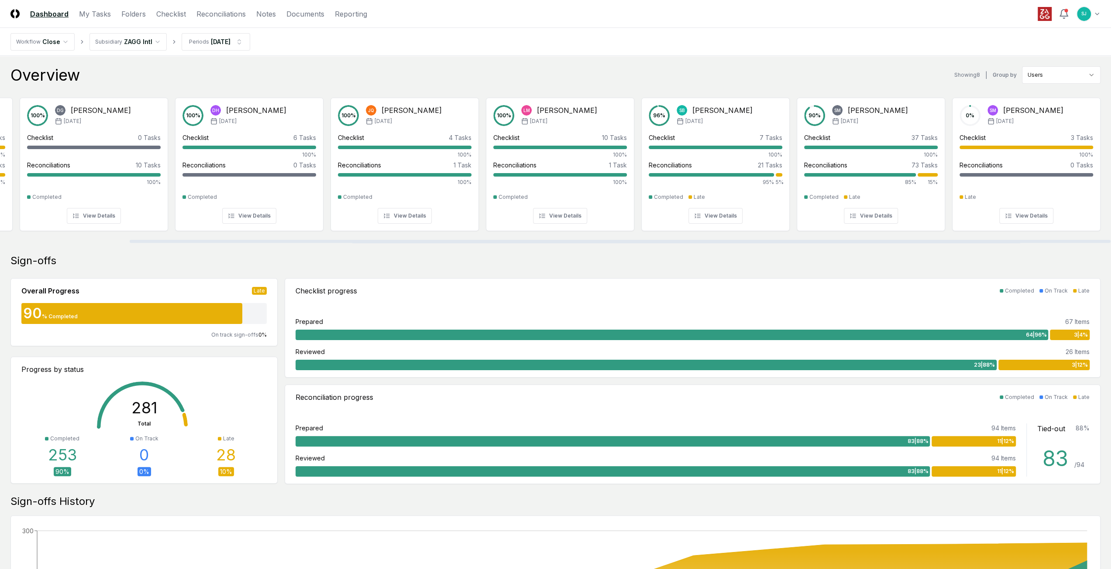
drag, startPoint x: 974, startPoint y: 243, endPoint x: 1060, endPoint y: 243, distance: 85.5
click at [1060, 243] on div at bounding box center [555, 241] width 1111 height 4
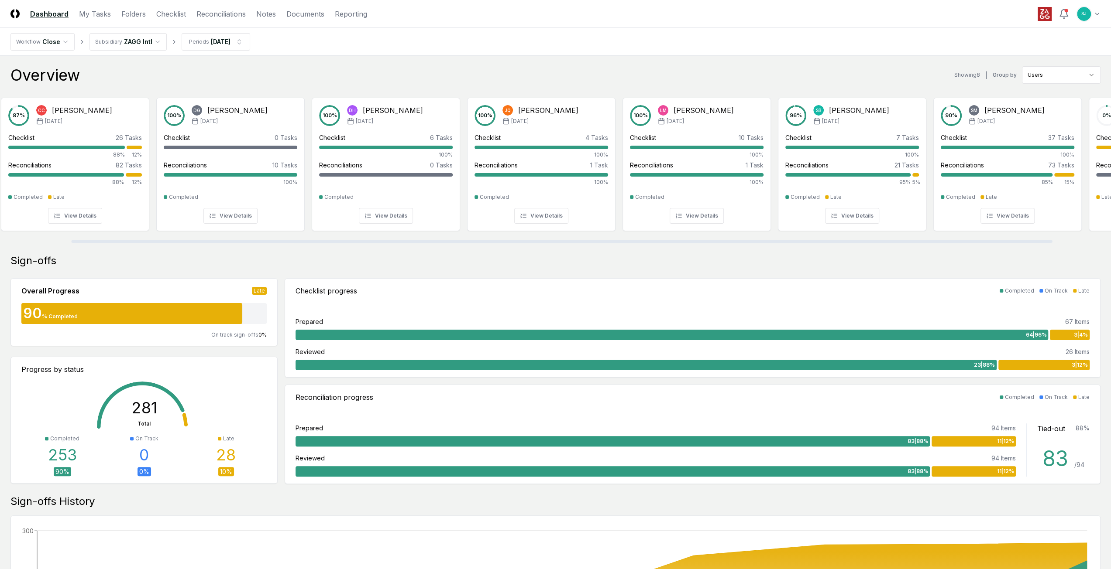
scroll to position [0, 0]
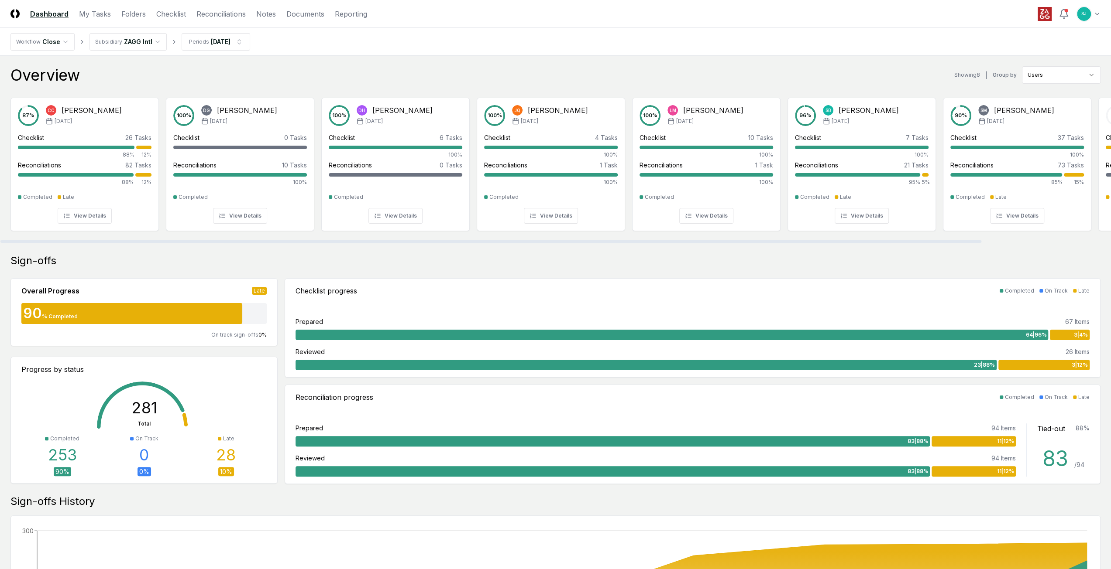
drag, startPoint x: 360, startPoint y: 240, endPoint x: 177, endPoint y: 225, distance: 183.0
click at [177, 240] on div at bounding box center [490, 241] width 981 height 3
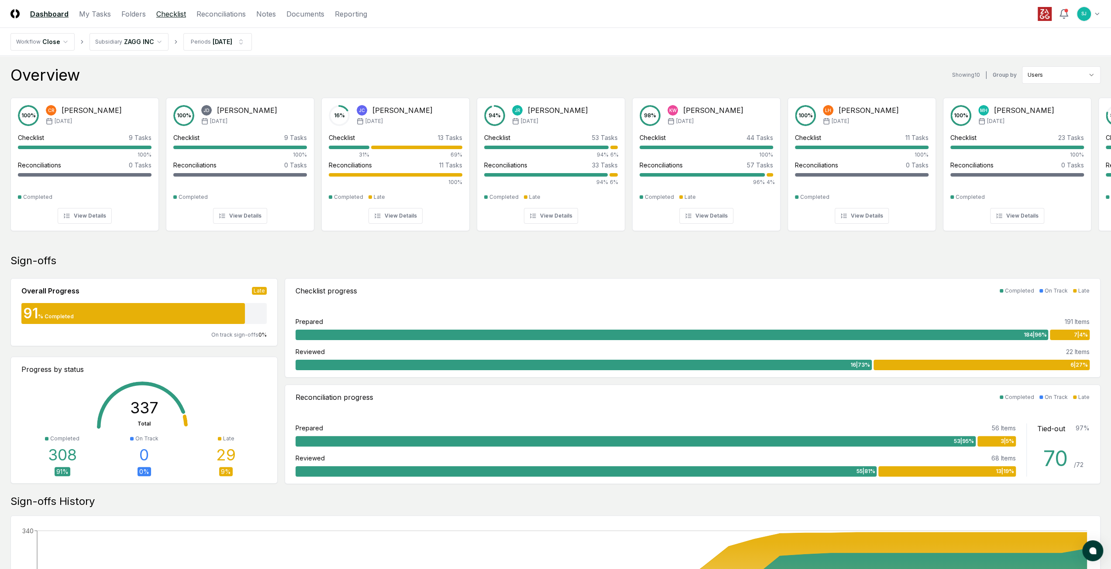
click at [168, 15] on link "Checklist" at bounding box center [171, 14] width 30 height 10
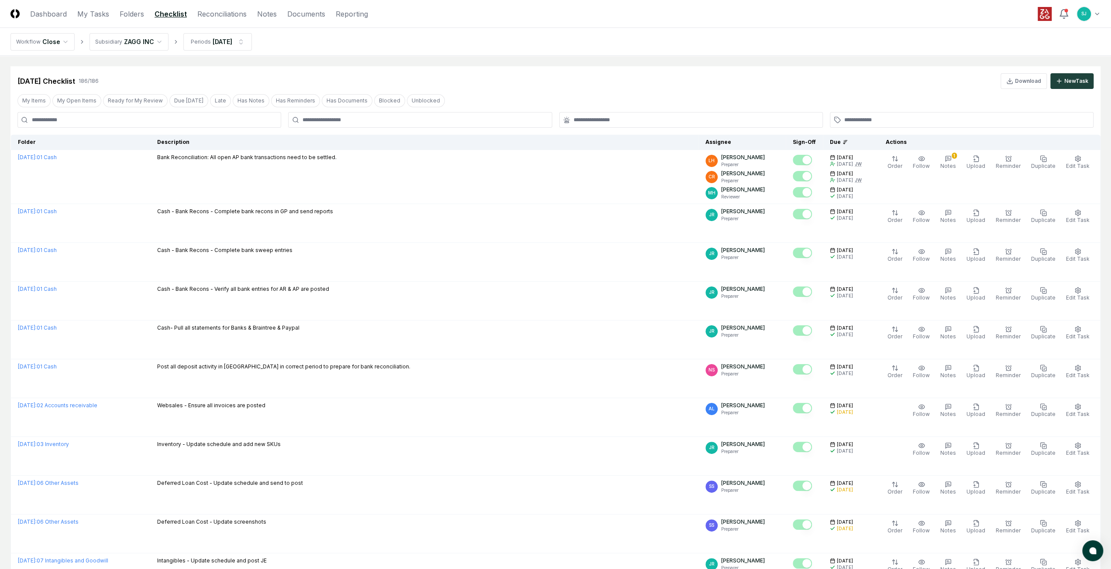
click at [227, 77] on div "Sep 2025 Checklist 186 / 186 Download New Task" at bounding box center [555, 81] width 1076 height 16
click at [40, 96] on button "My Items" at bounding box center [33, 100] width 33 height 13
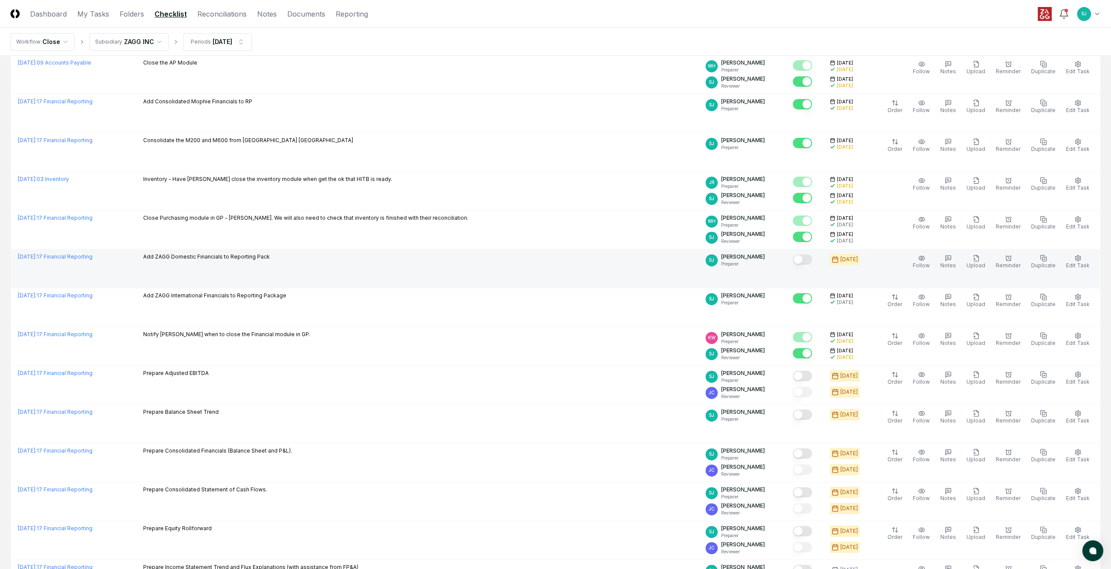
scroll to position [233, 0]
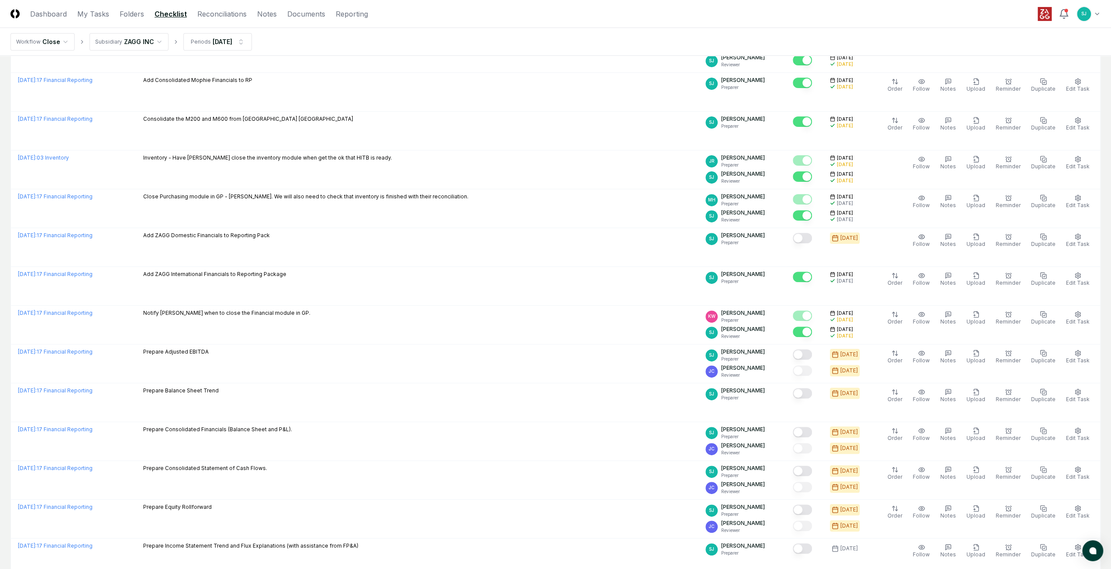
click at [473, 16] on header "CloseCore Dashboard My Tasks Folders Checklist Reconciliations Notes Documents …" at bounding box center [555, 14] width 1111 height 28
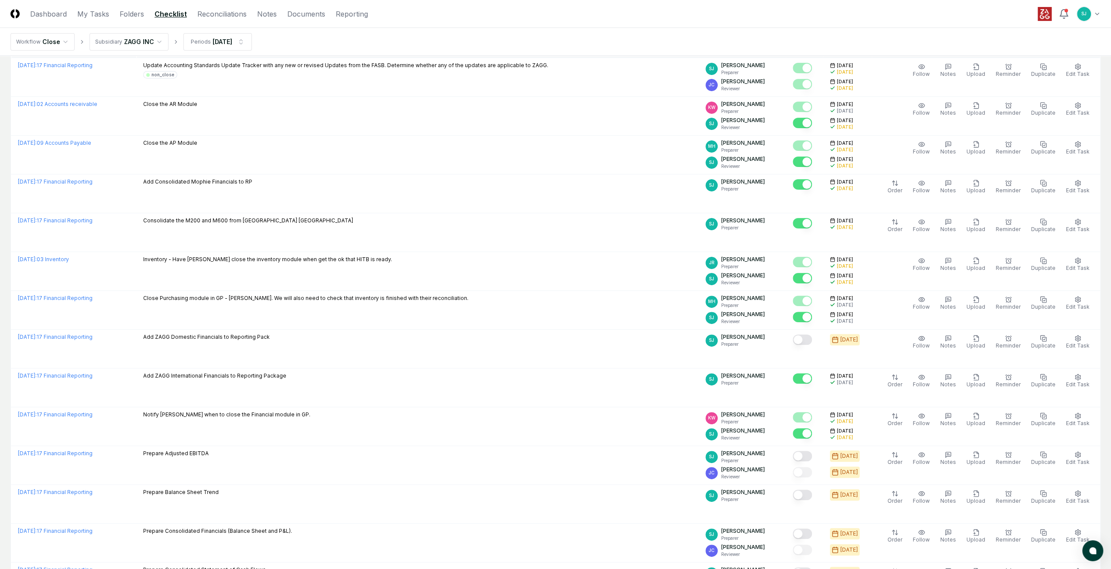
scroll to position [0, 0]
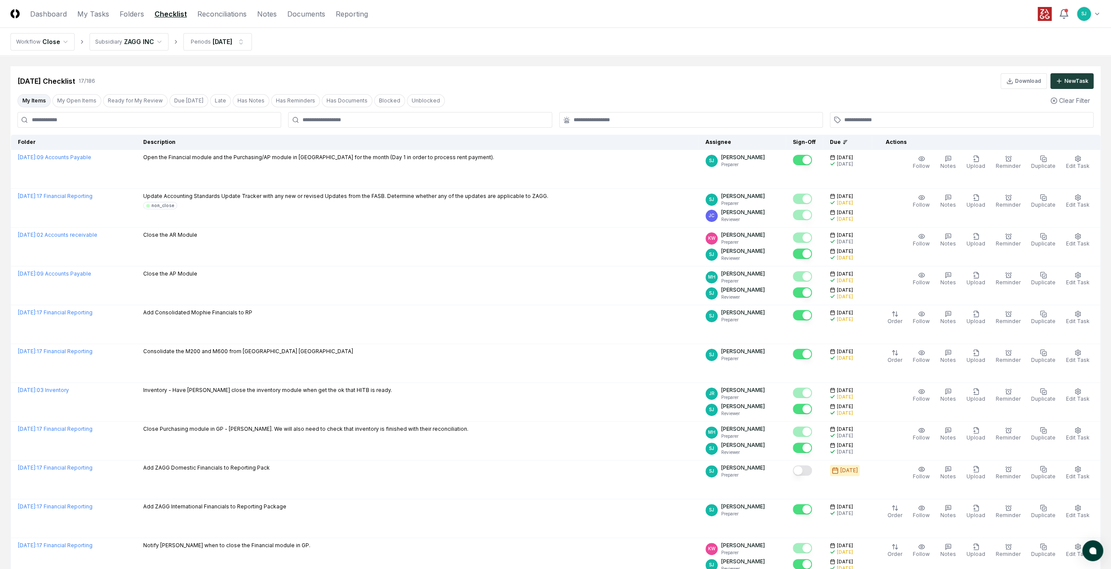
click at [451, 48] on nav "Workflow Close Subsidiary ZAGG INC Periods [DATE]" at bounding box center [555, 42] width 1111 height 28
click at [606, 60] on main "Cancel Reassign Sep 2025 Checklist 17 / 186 Download New Task My Items My Open …" at bounding box center [555, 438] width 1111 height 765
click at [299, 46] on nav "Workflow Close Subsidiary ZAGG INC Periods [DATE]" at bounding box center [555, 42] width 1111 height 28
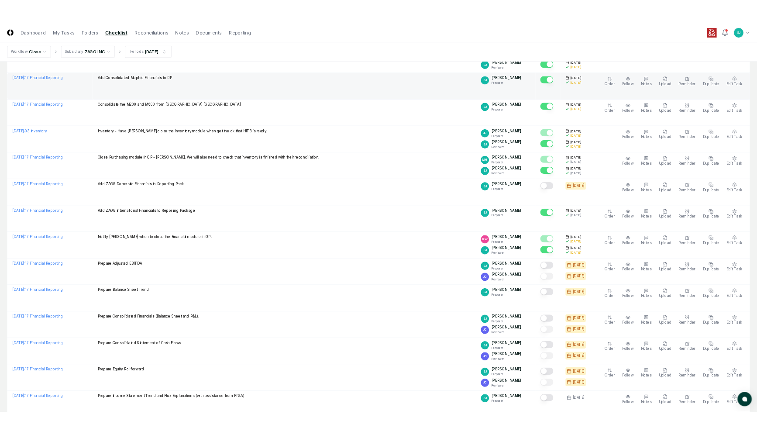
scroll to position [301, 0]
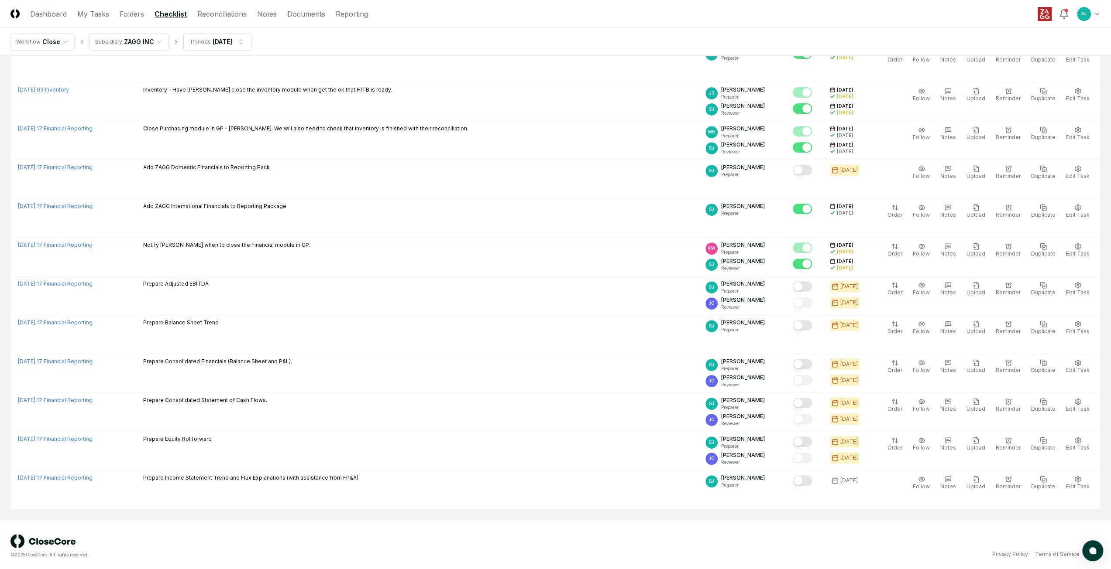
click at [691, 543] on div "© 2025 CloseCore. All rights reserved. Privacy Policy Terms of Service" at bounding box center [555, 547] width 1090 height 24
click at [433, 16] on header "CloseCore Dashboard My Tasks Folders Checklist Reconciliations Notes Documents …" at bounding box center [555, 14] width 1111 height 28
